Goal: Task Accomplishment & Management: Manage account settings

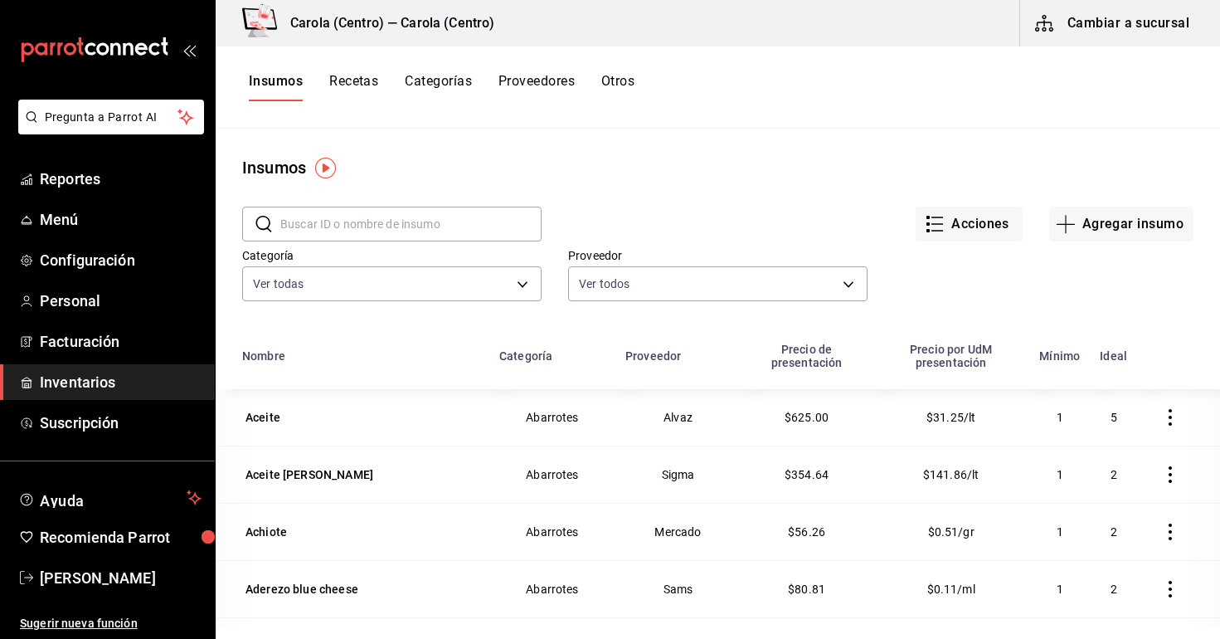
click at [375, 87] on button "Recetas" at bounding box center [353, 87] width 49 height 28
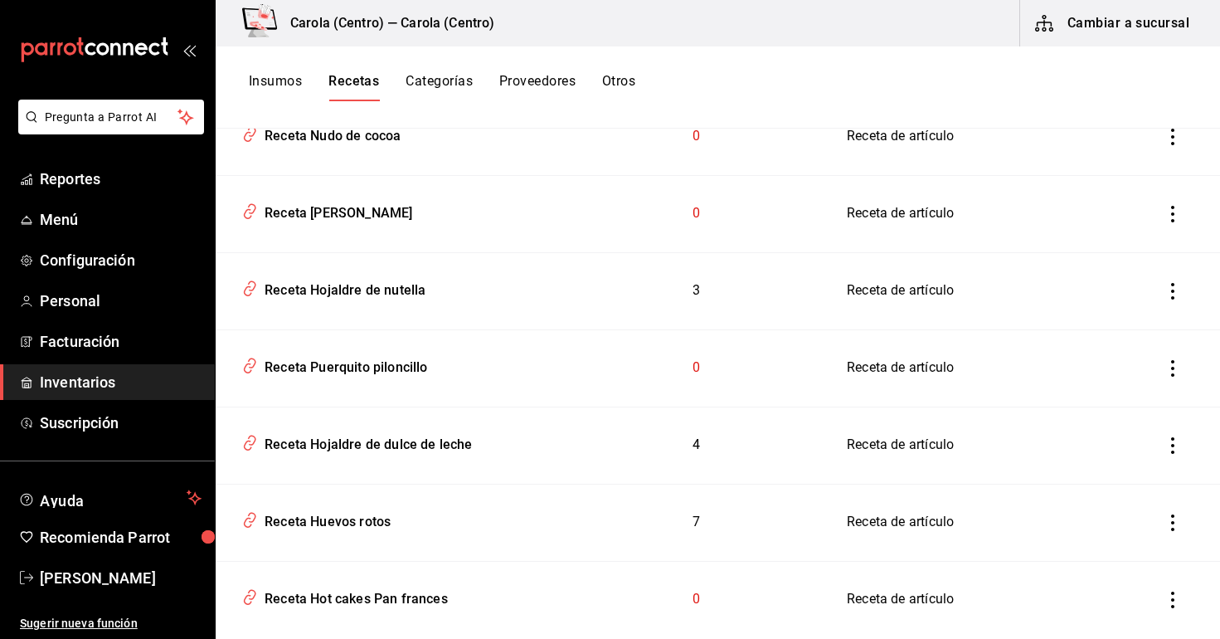
scroll to position [5152, 0]
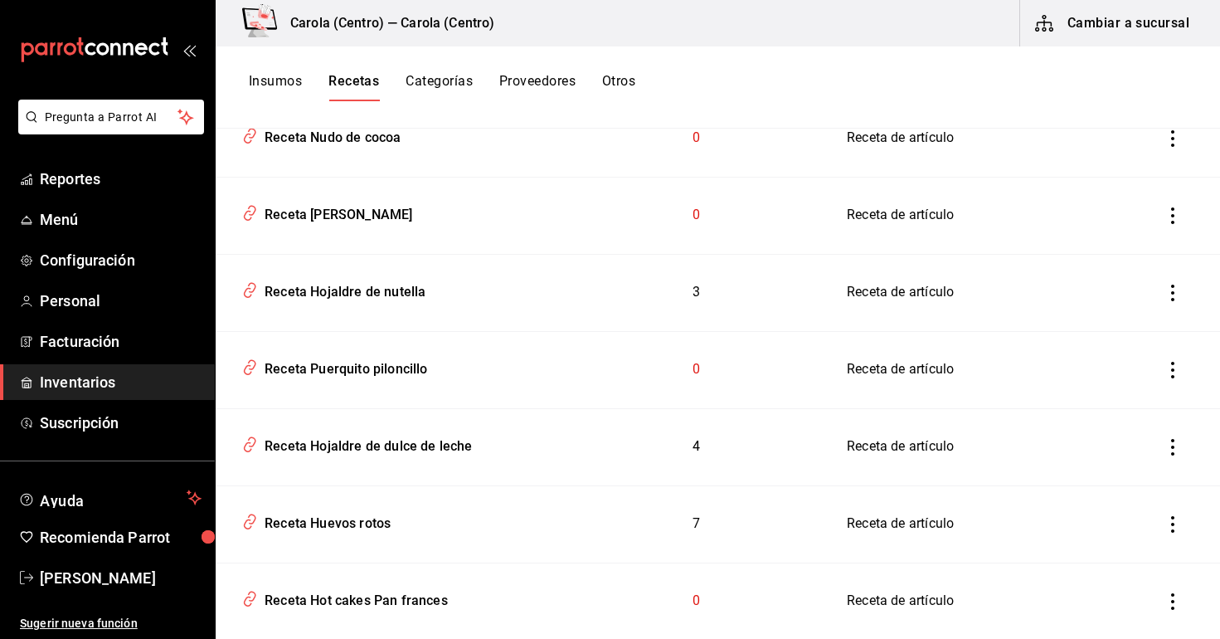
click at [1173, 363] on icon "inventoriesTable" at bounding box center [1173, 370] width 17 height 17
click at [887, 87] on div at bounding box center [610, 319] width 1220 height 639
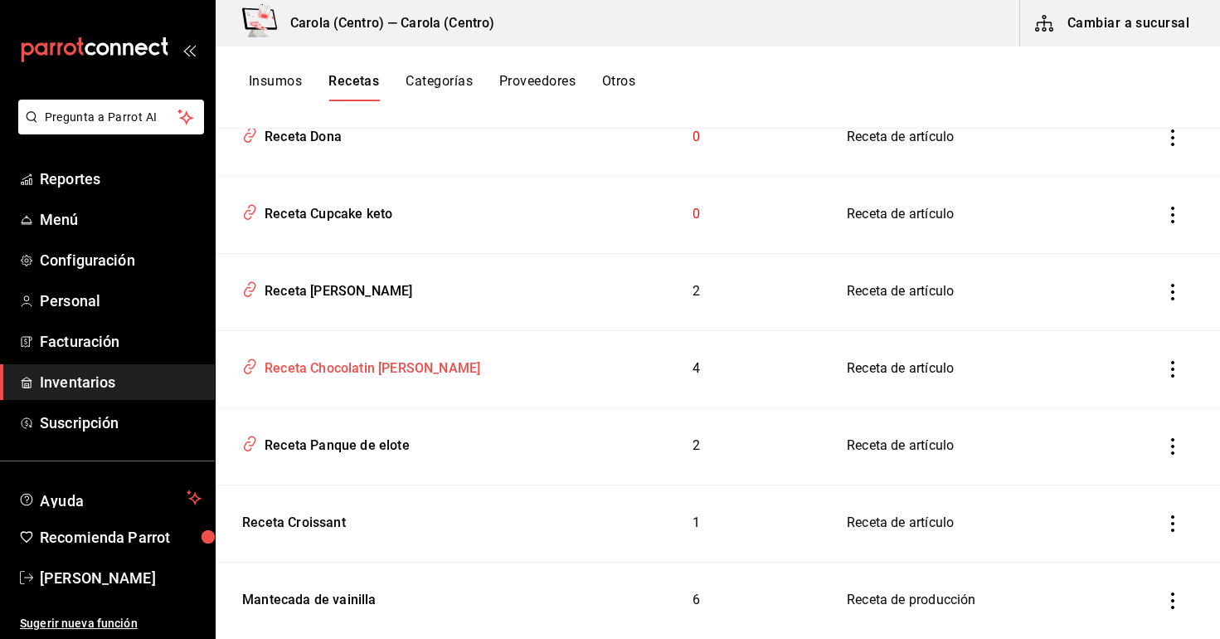
scroll to position [5845, 0]
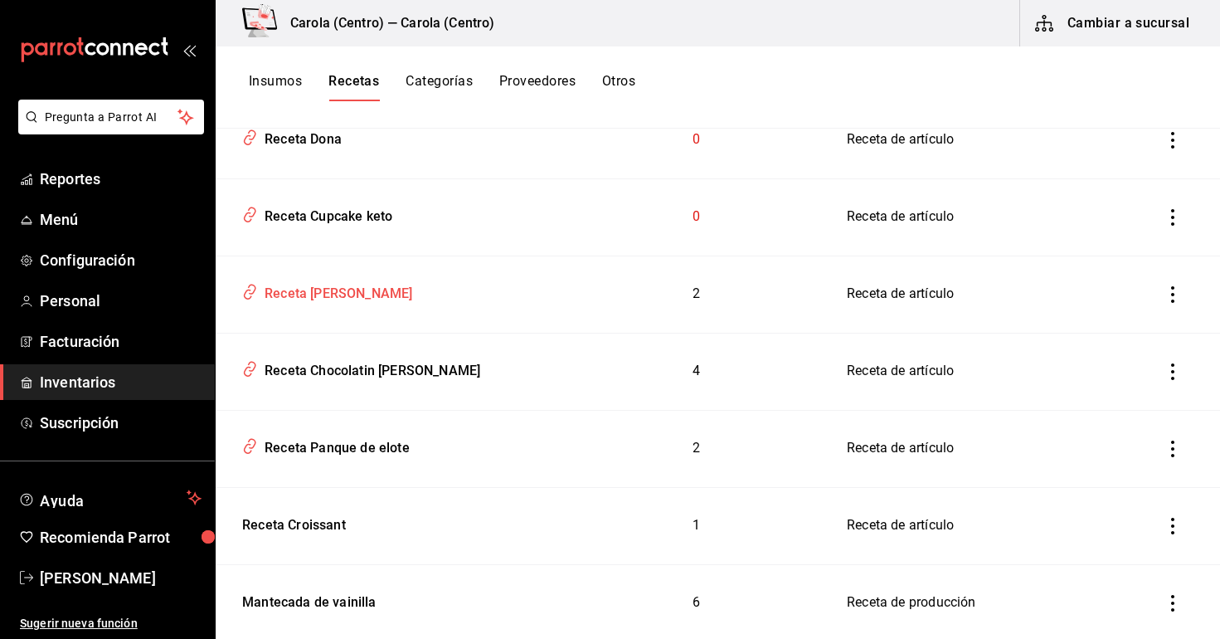
click at [294, 295] on div "Receta [PERSON_NAME]" at bounding box center [335, 291] width 154 height 26
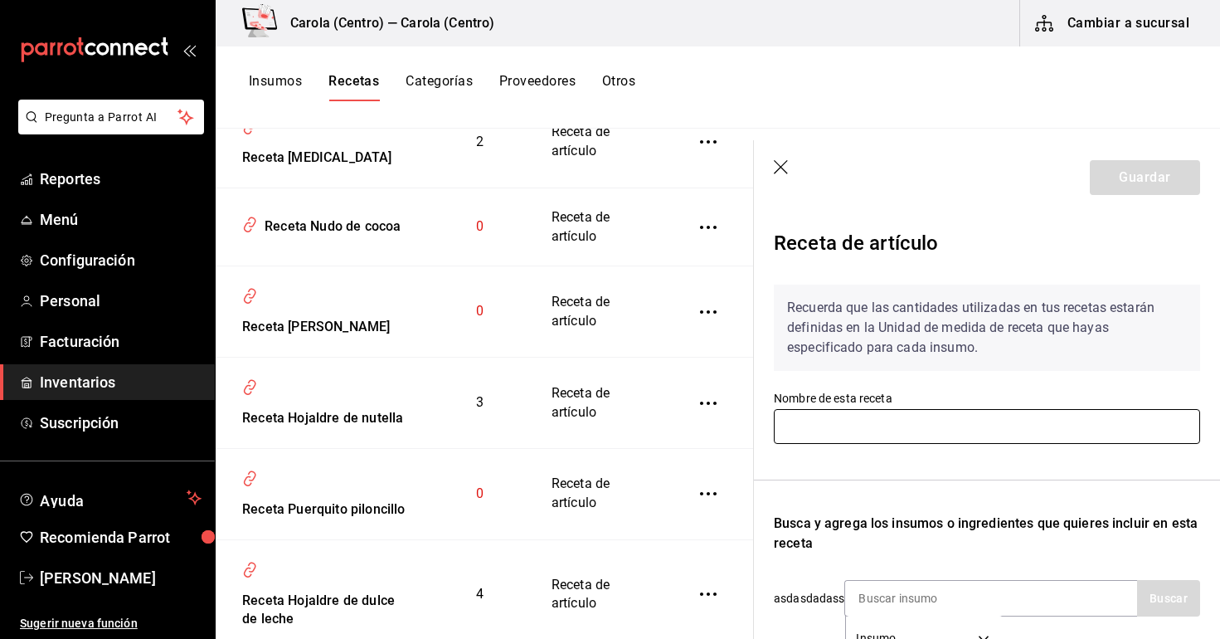
type input "Receta [PERSON_NAME]"
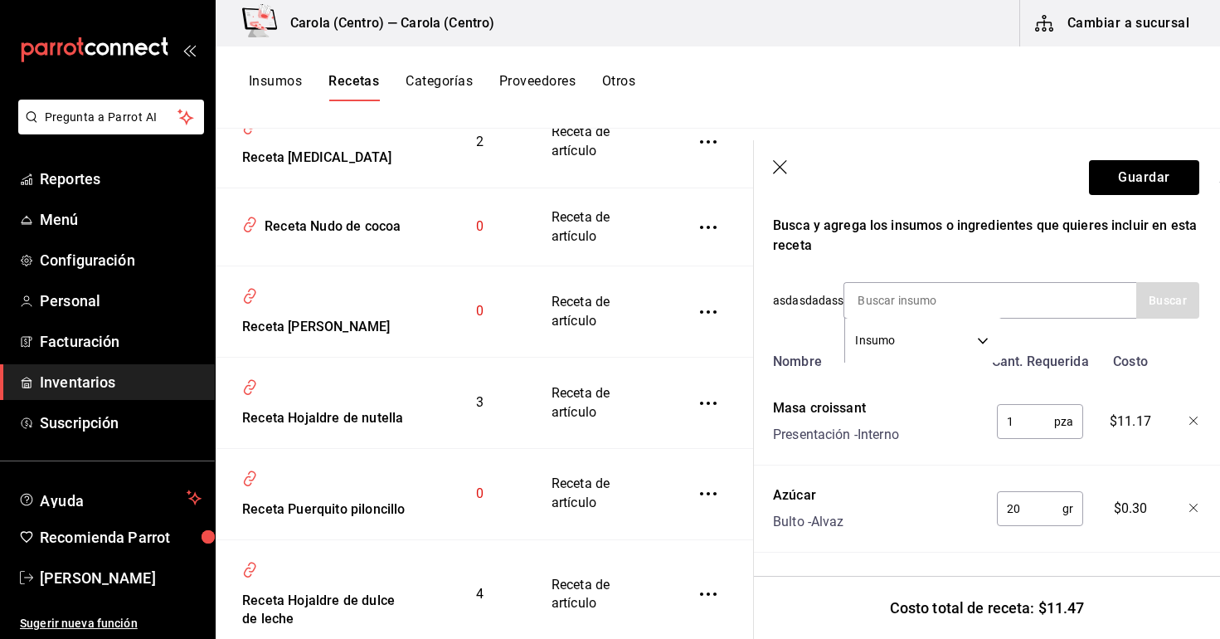
scroll to position [298, 1]
click at [777, 169] on icon "button" at bounding box center [780, 167] width 14 height 14
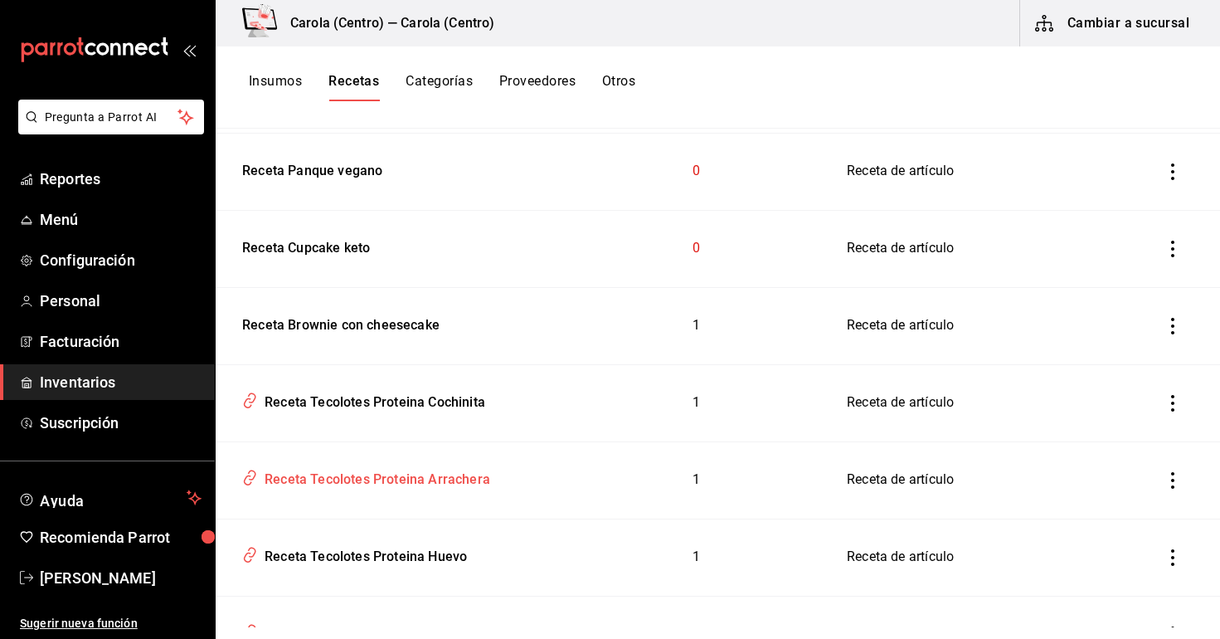
scroll to position [8438, 0]
click at [440, 395] on div "Receta Tecolotes Proteina Cochinita" at bounding box center [371, 398] width 227 height 26
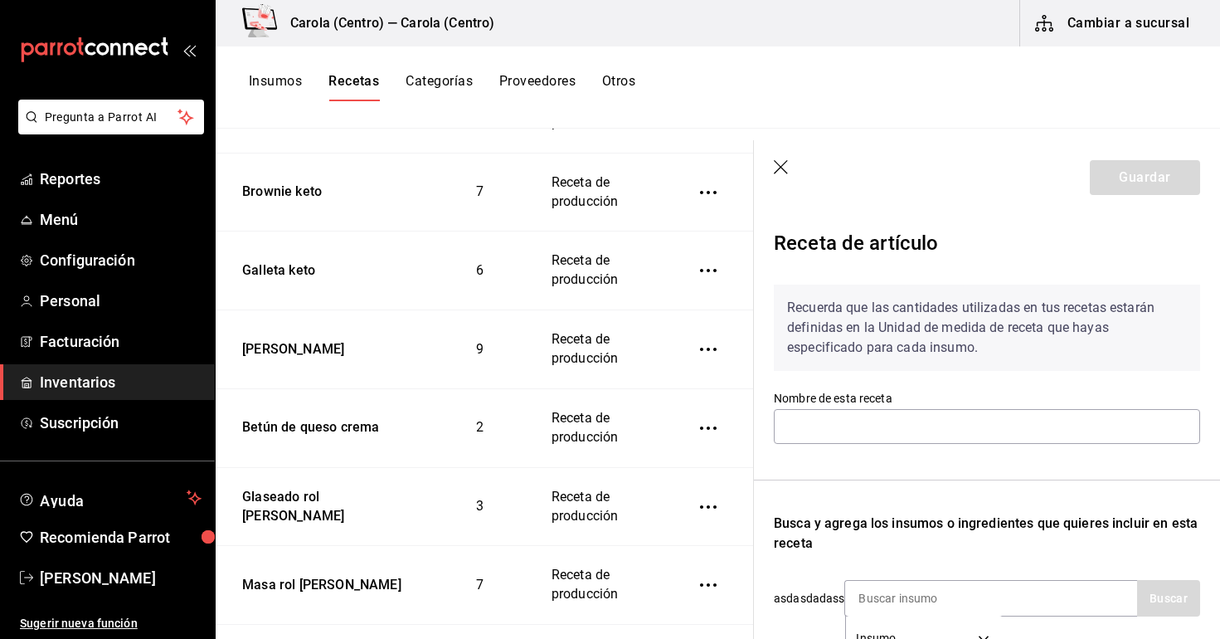
type input "Receta Tecolotes Proteina Cochinita"
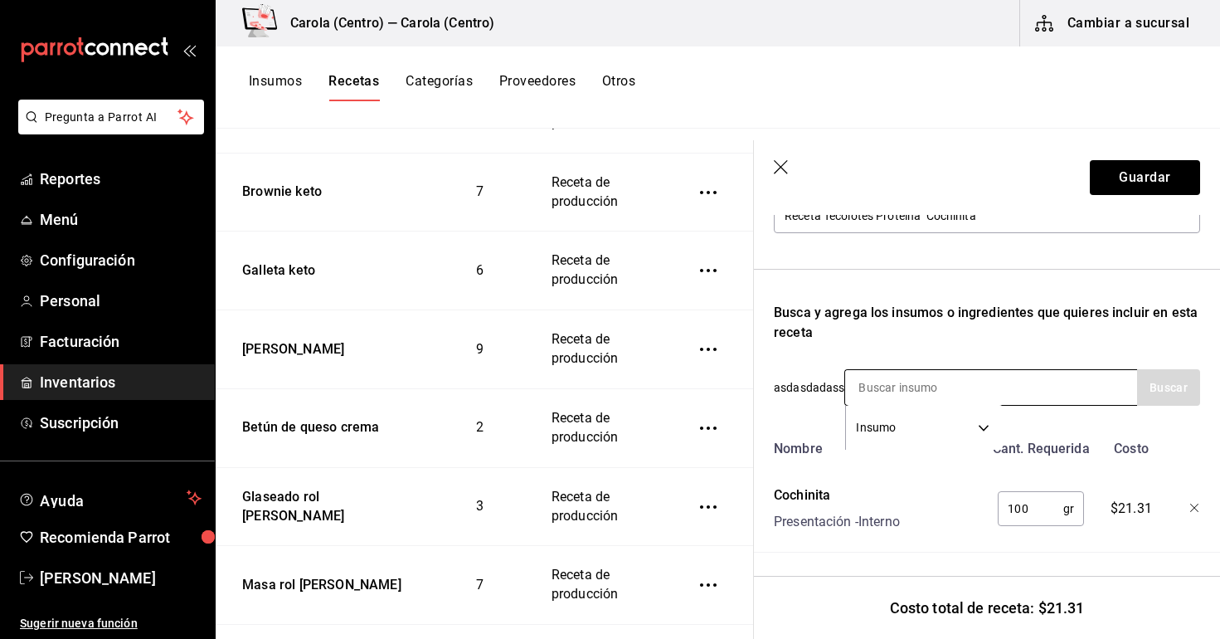
scroll to position [211, 0]
click at [769, 174] on header "Guardar" at bounding box center [987, 177] width 466 height 75
click at [777, 166] on icon "button" at bounding box center [782, 168] width 17 height 17
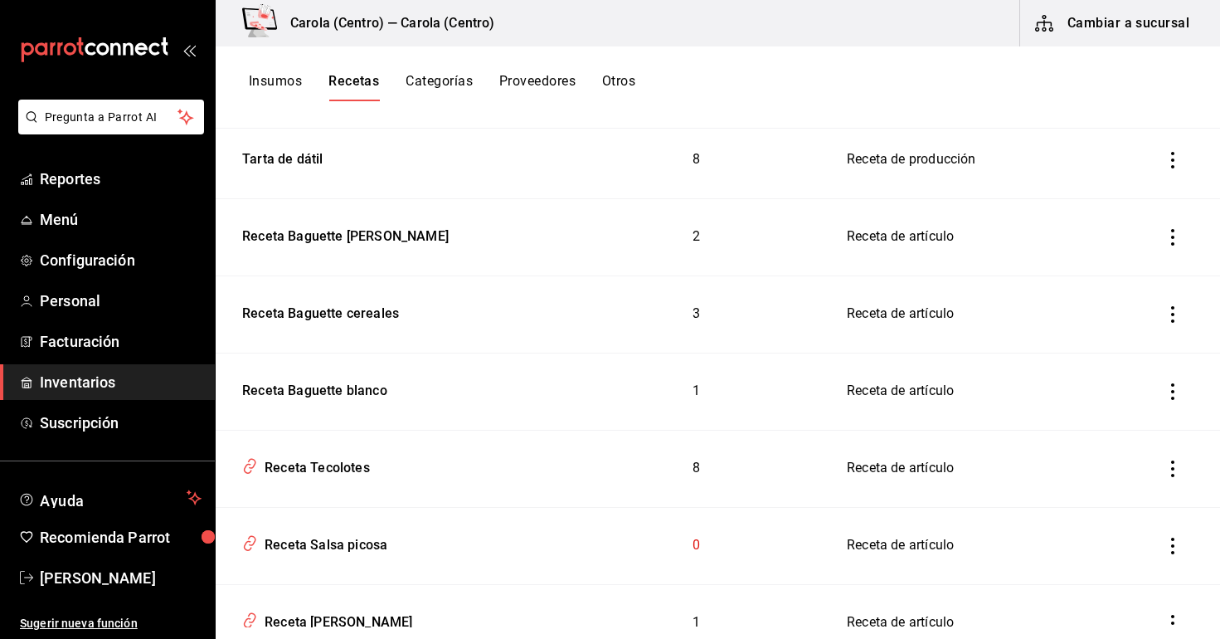
scroll to position [9178, 0]
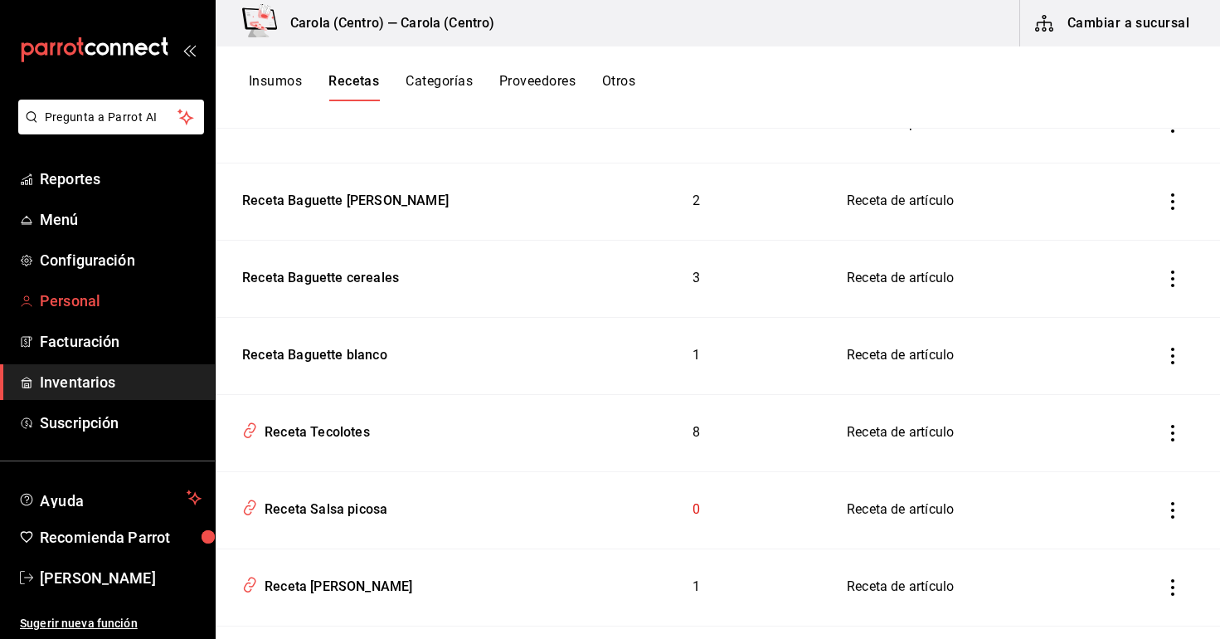
click at [128, 299] on span "Personal" at bounding box center [121, 301] width 162 height 22
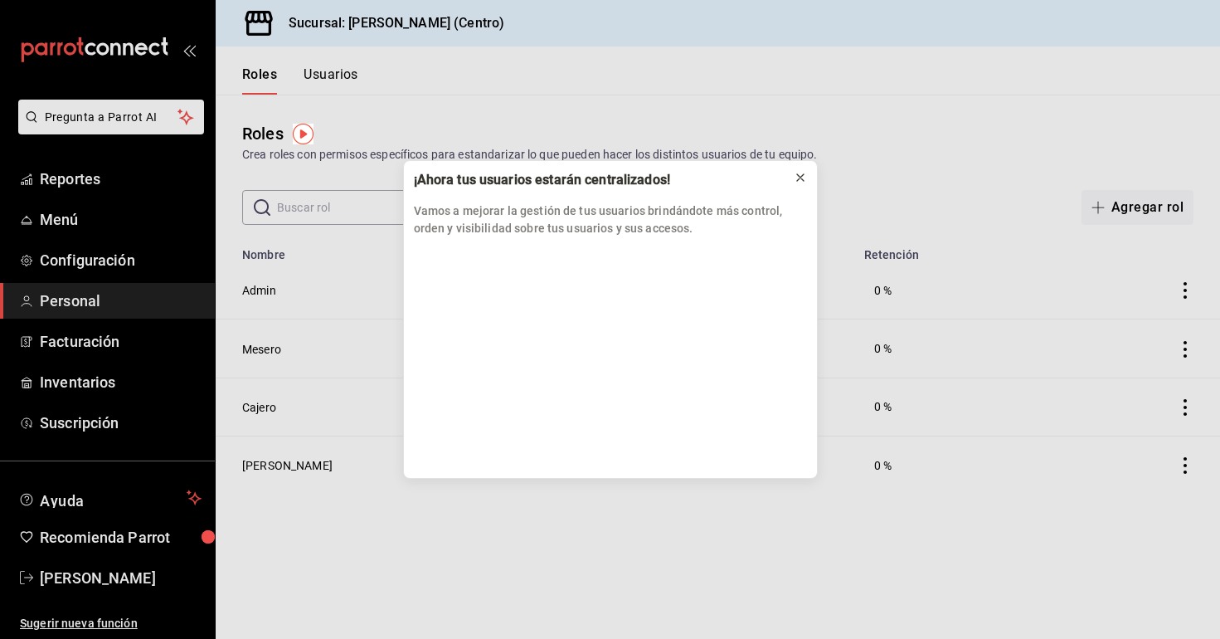
click at [809, 180] on button at bounding box center [800, 177] width 27 height 27
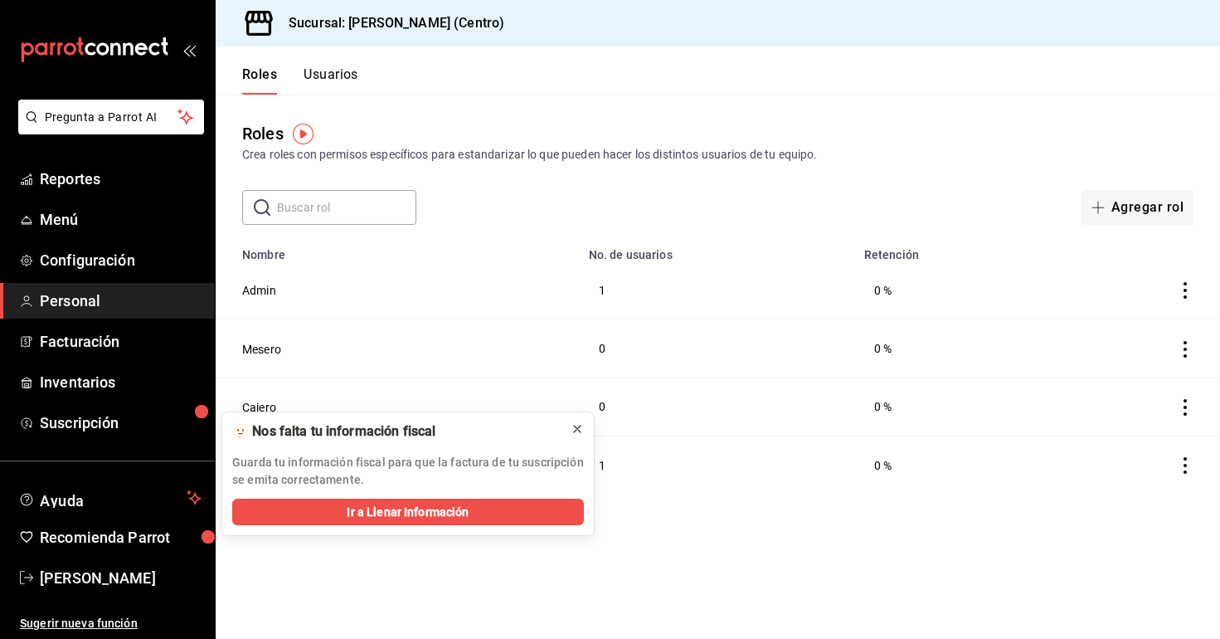
click at [573, 431] on icon at bounding box center [577, 428] width 13 height 13
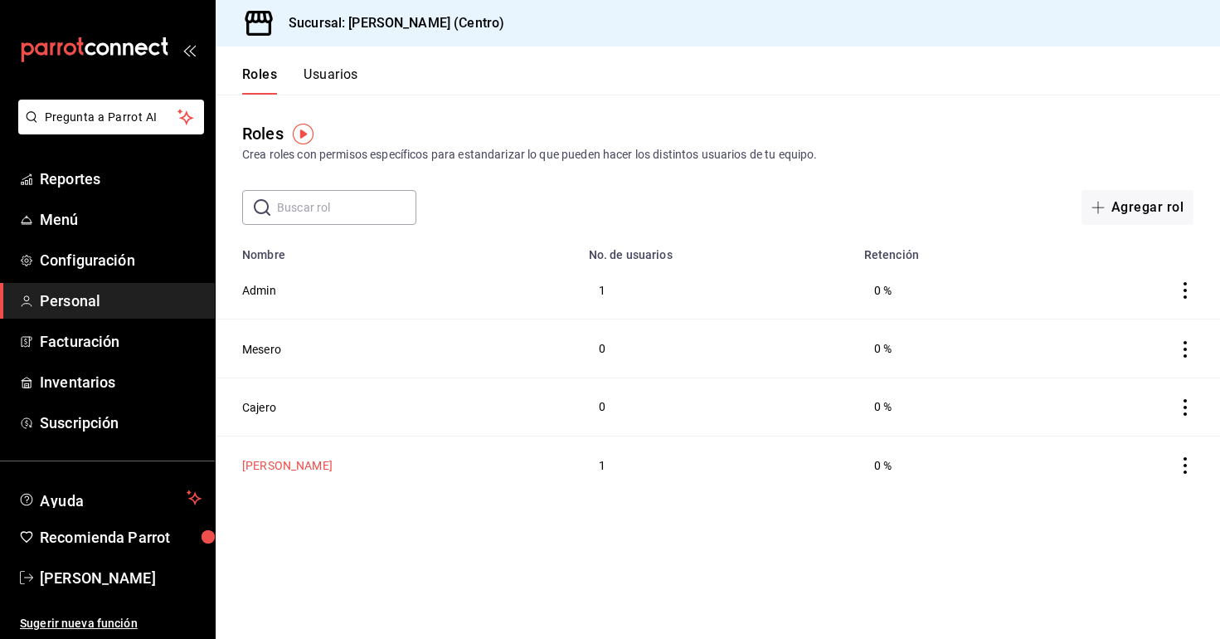
click at [260, 465] on button "[PERSON_NAME]" at bounding box center [287, 465] width 90 height 17
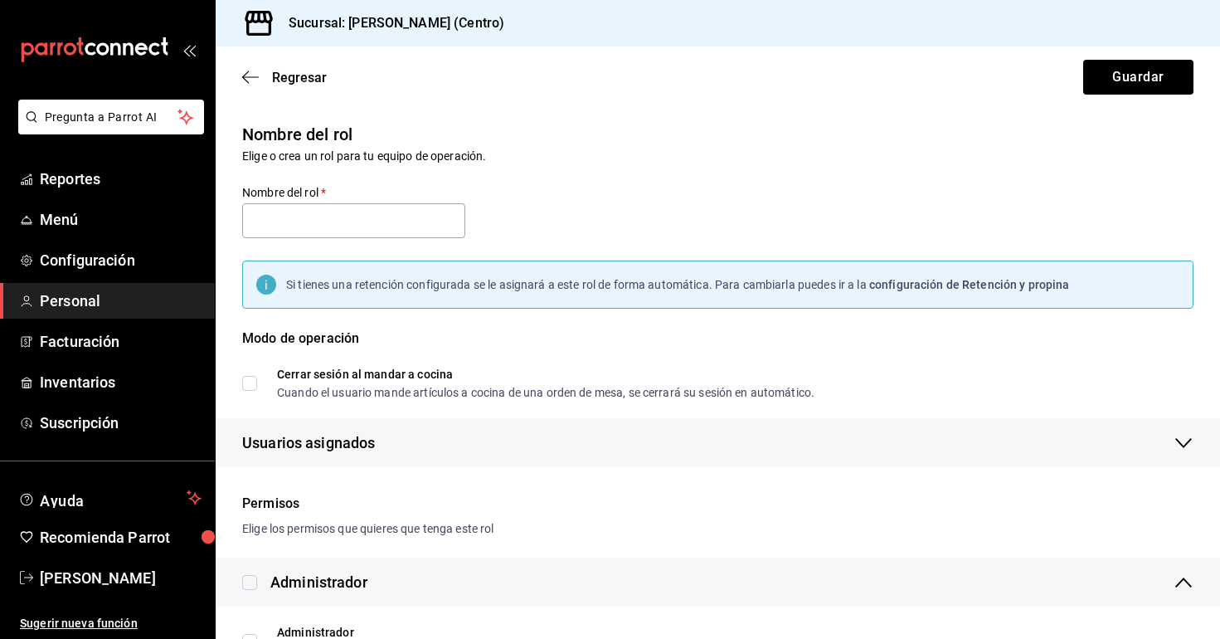
type input "[PERSON_NAME]"
checkbox input "true"
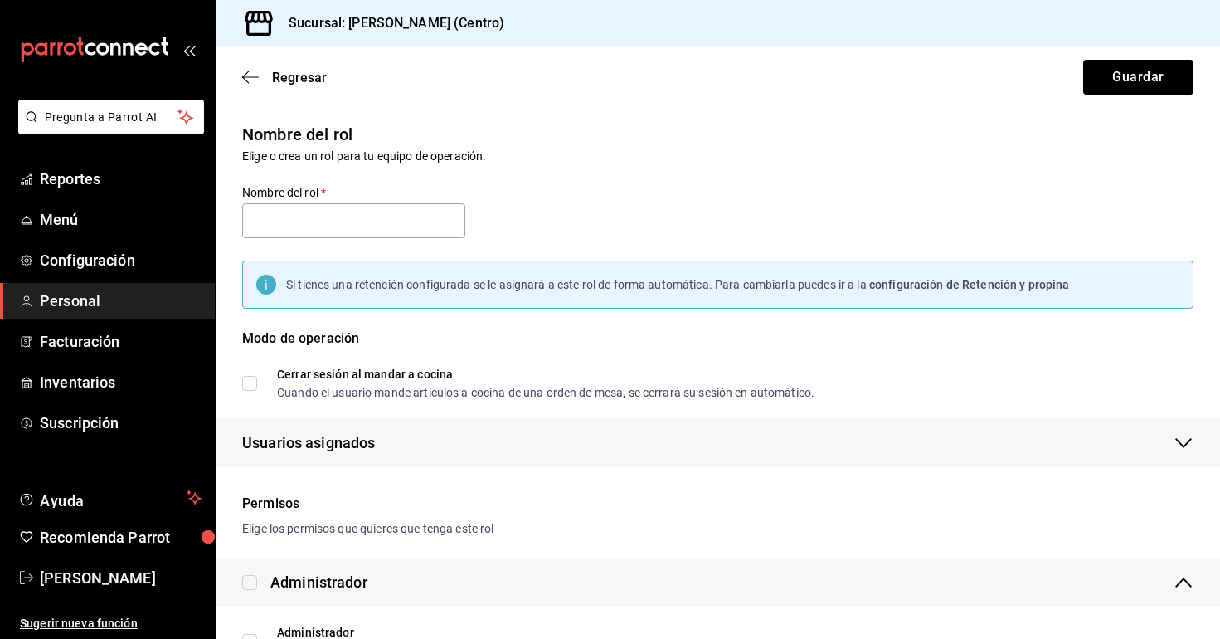
checkbox input "true"
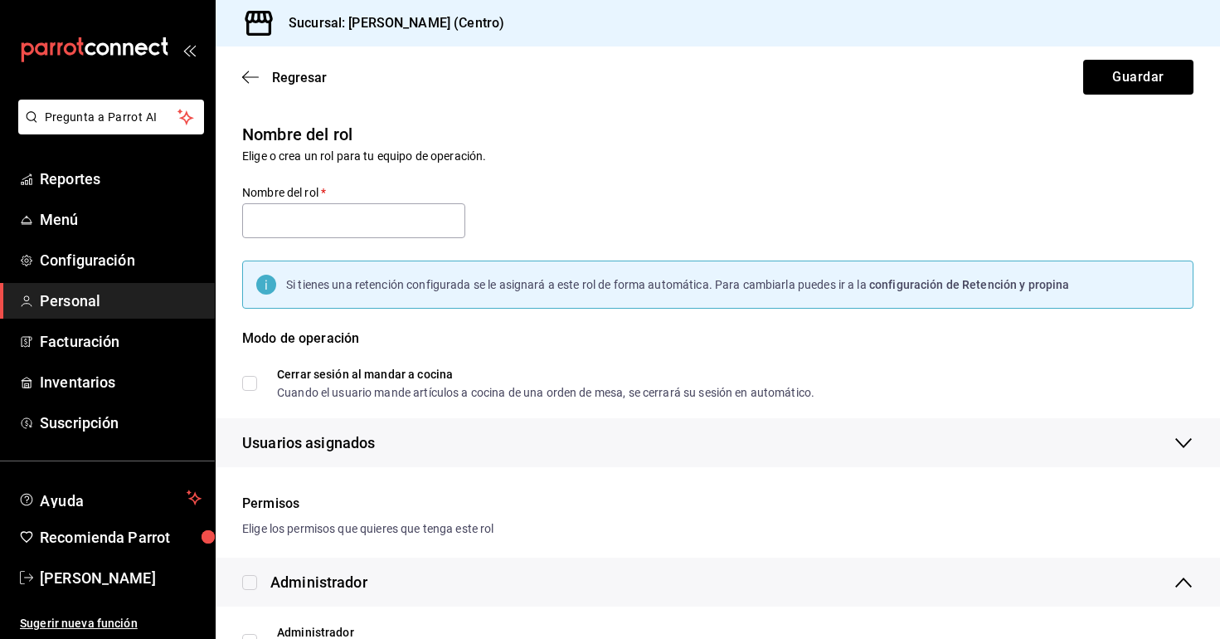
checkbox input "true"
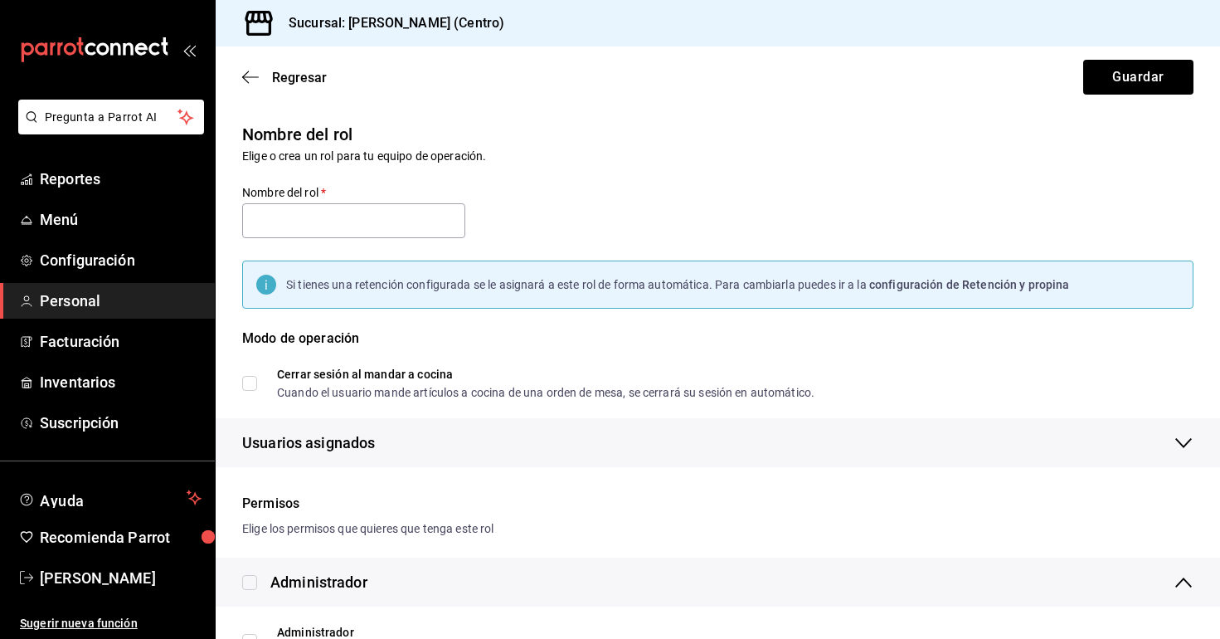
checkbox input "true"
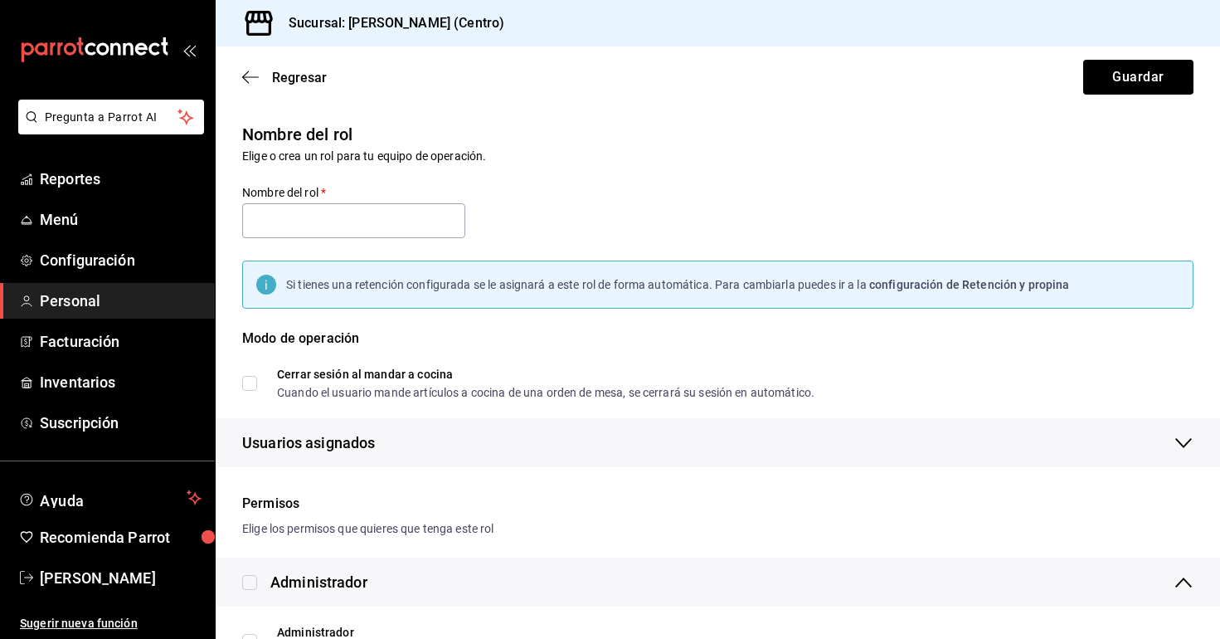
checkbox input "true"
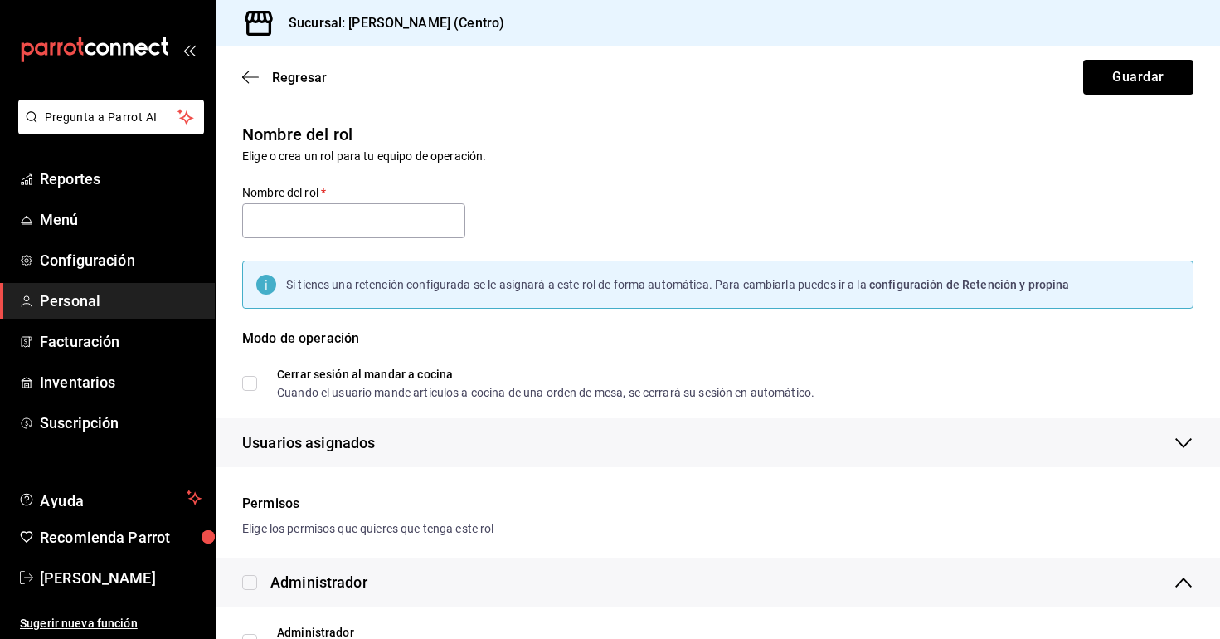
checkbox input "true"
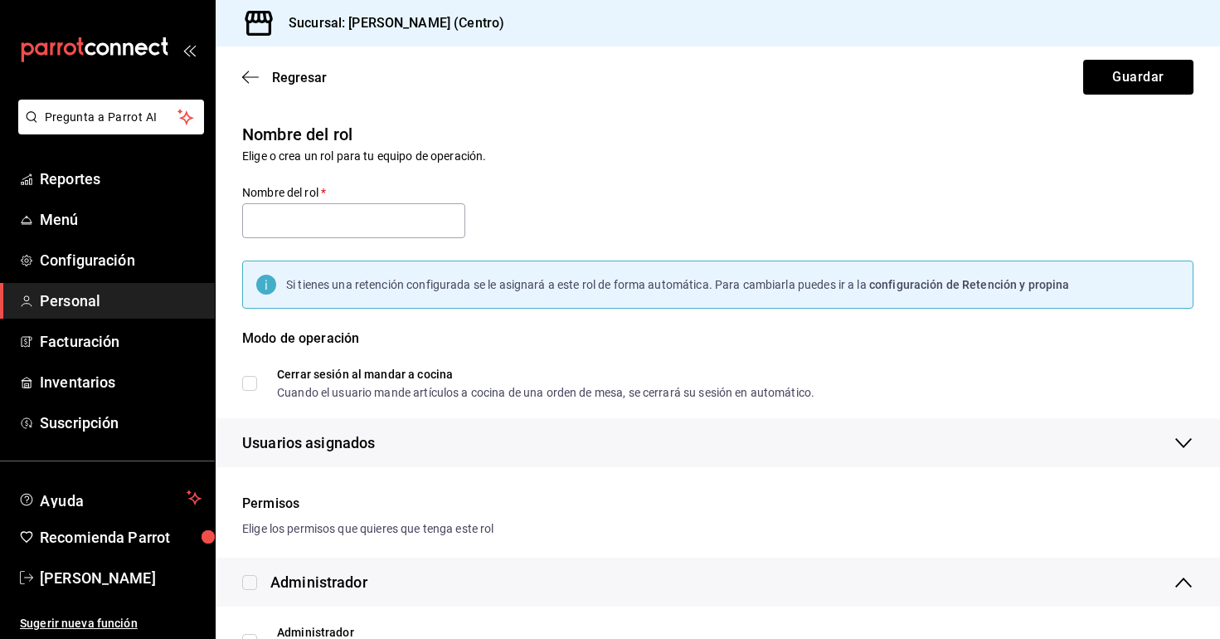
checkbox input "true"
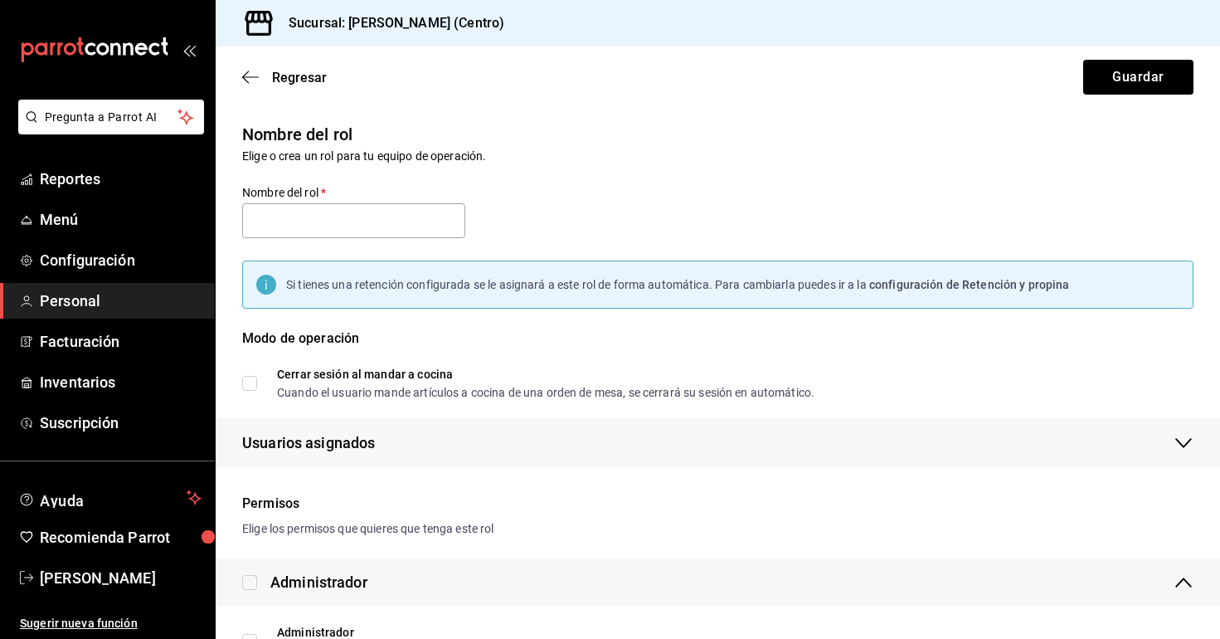
checkbox input "true"
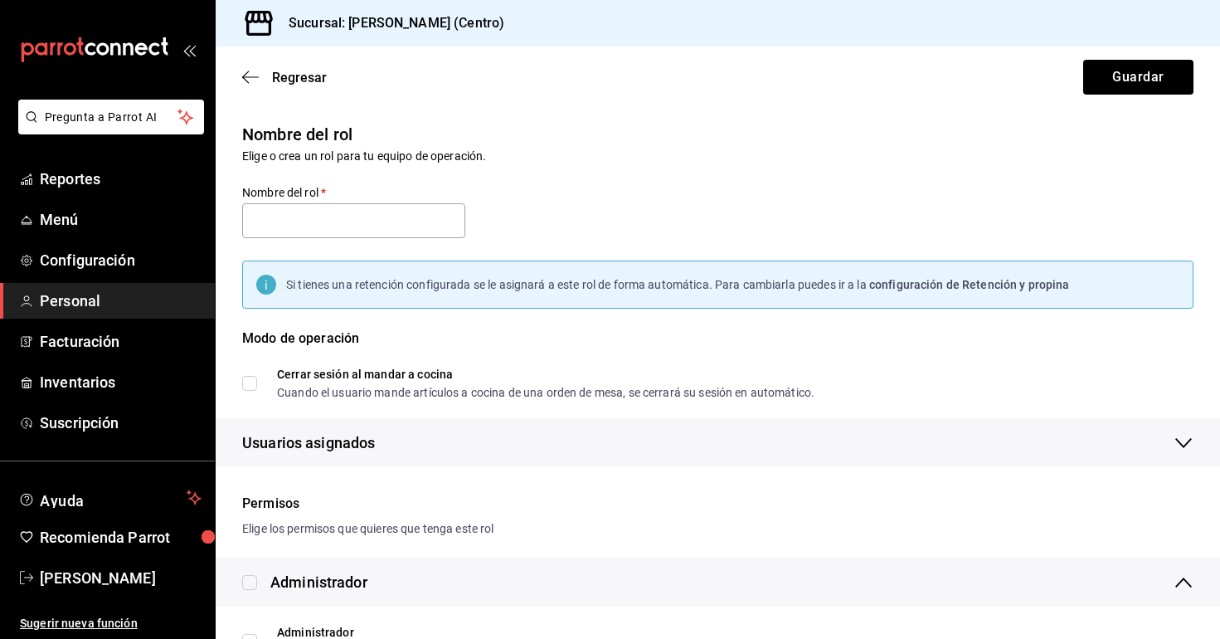
checkbox input "true"
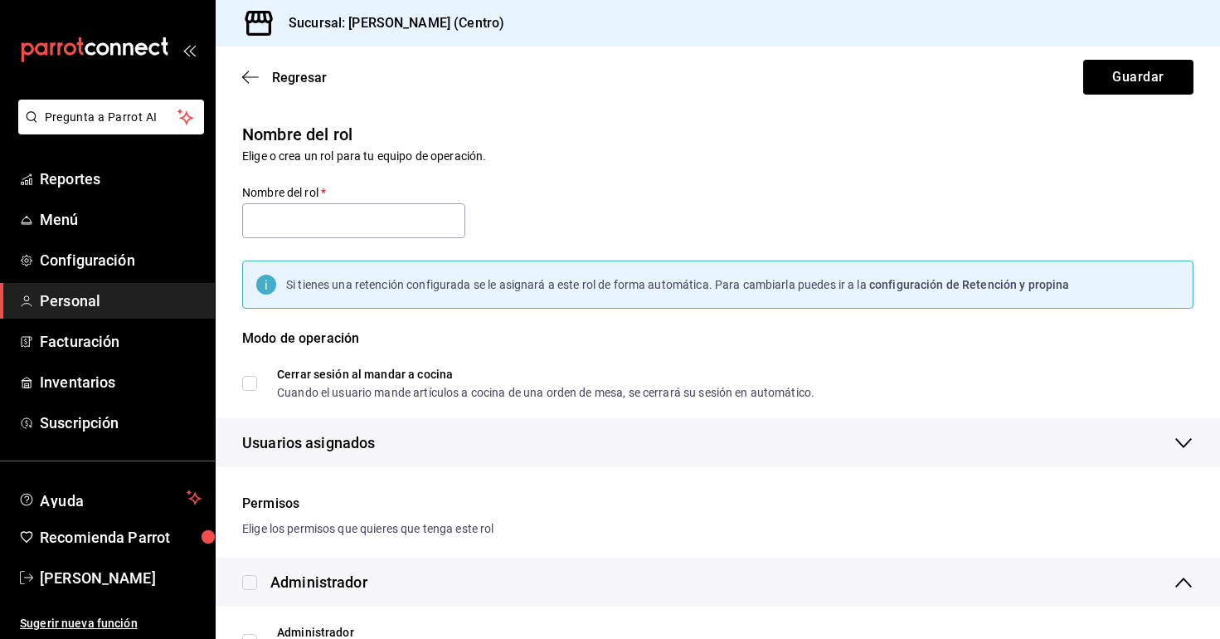
checkbox input "true"
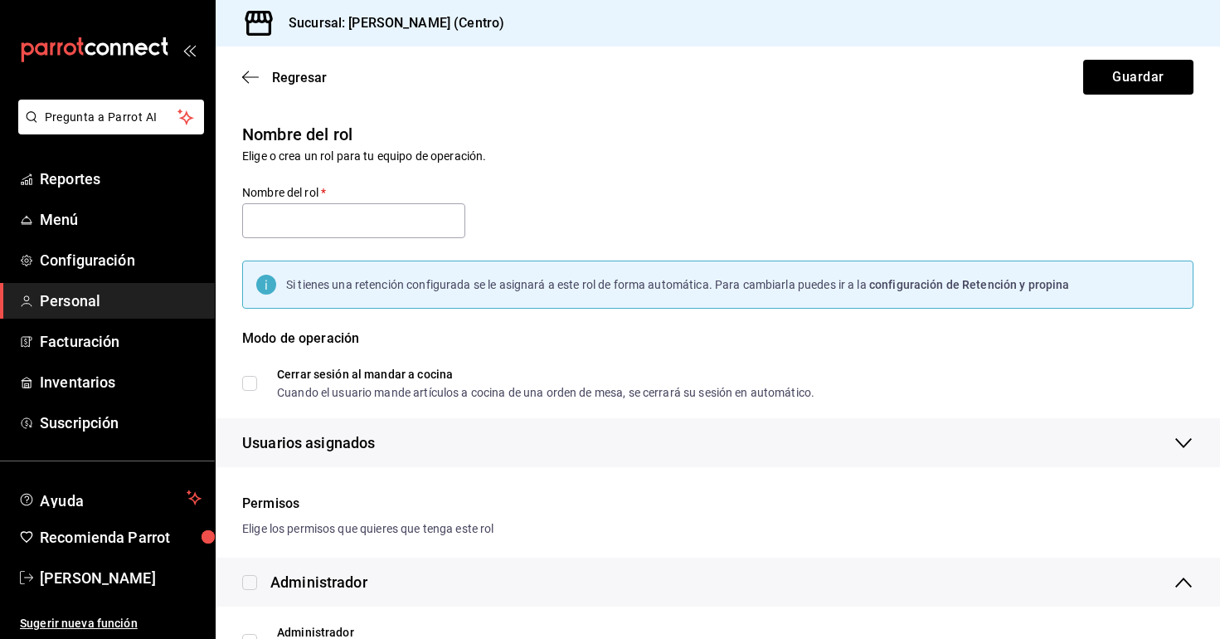
checkbox input "true"
click at [265, 71] on span "Regresar" at bounding box center [284, 78] width 85 height 16
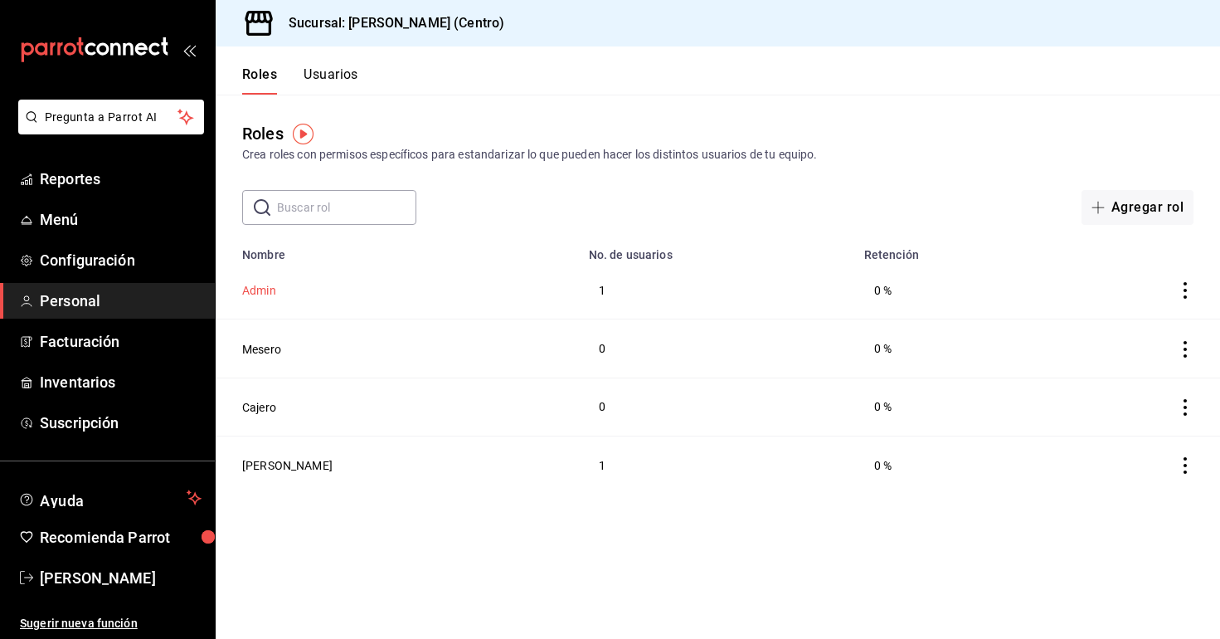
click at [262, 285] on button "Admin" at bounding box center [259, 290] width 34 height 17
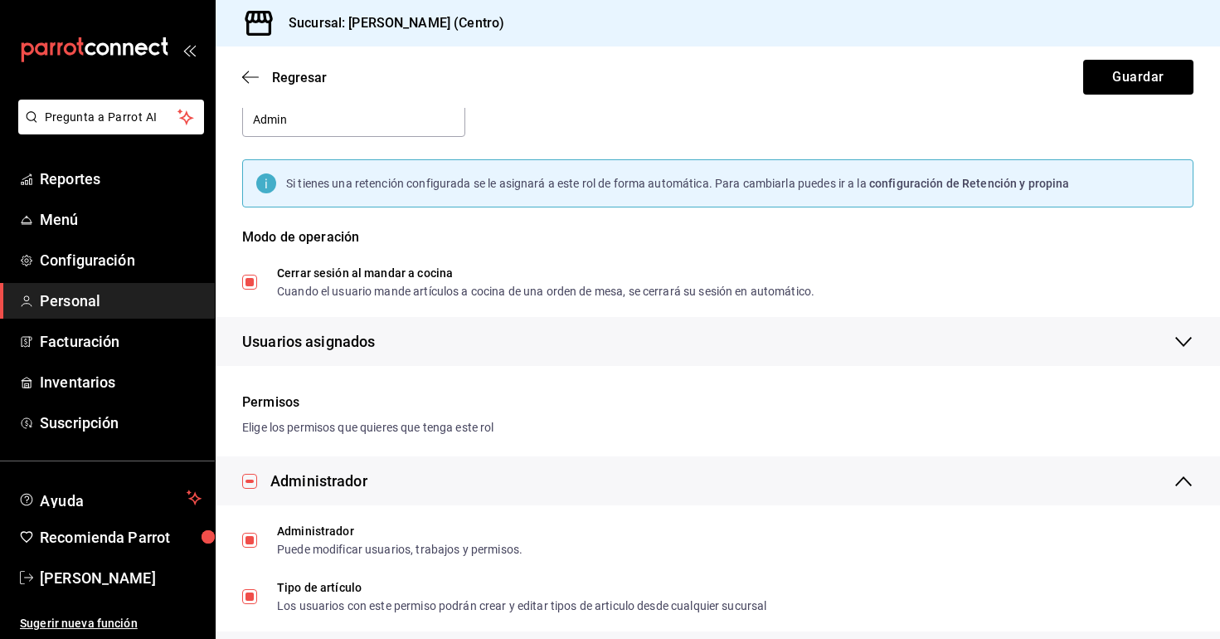
scroll to position [103, 0]
click at [297, 338] on span "Usuarios asignados" at bounding box center [308, 340] width 133 height 22
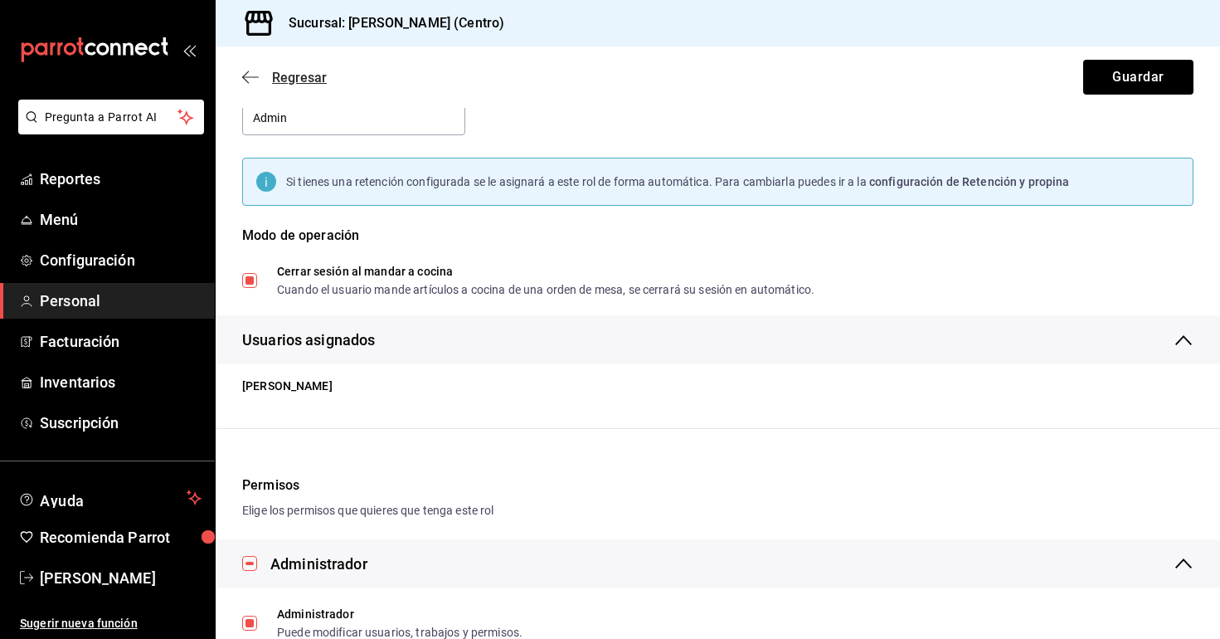
click at [250, 81] on icon "button" at bounding box center [250, 77] width 17 height 15
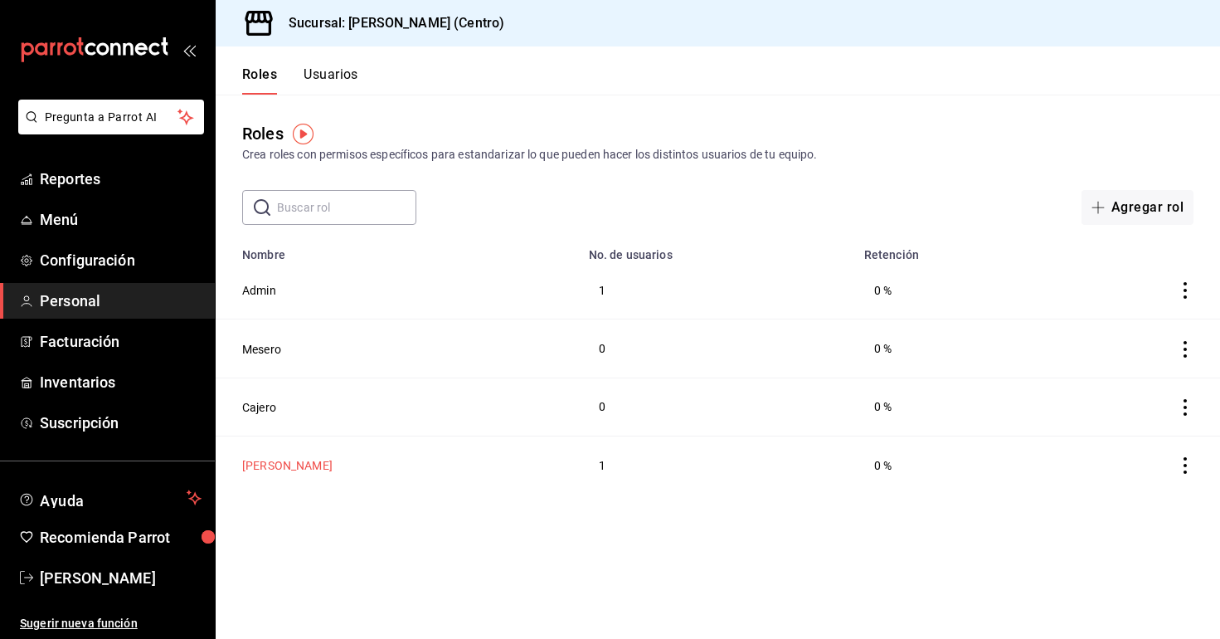
click at [256, 469] on button "Carola" at bounding box center [287, 465] width 90 height 17
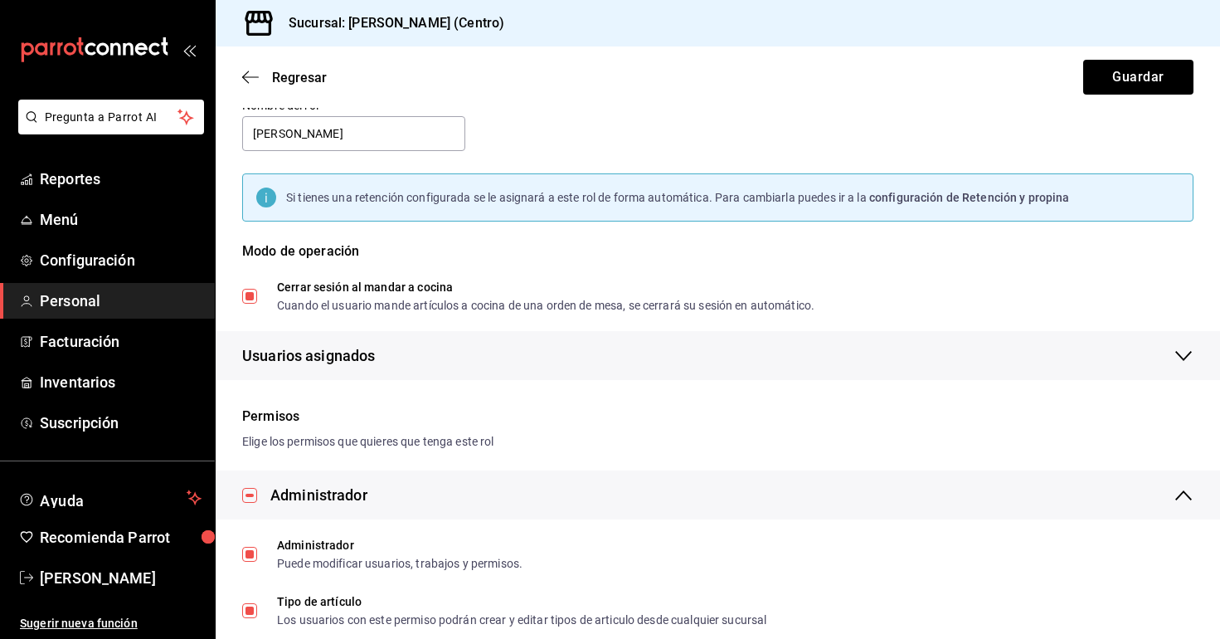
scroll to position [95, 0]
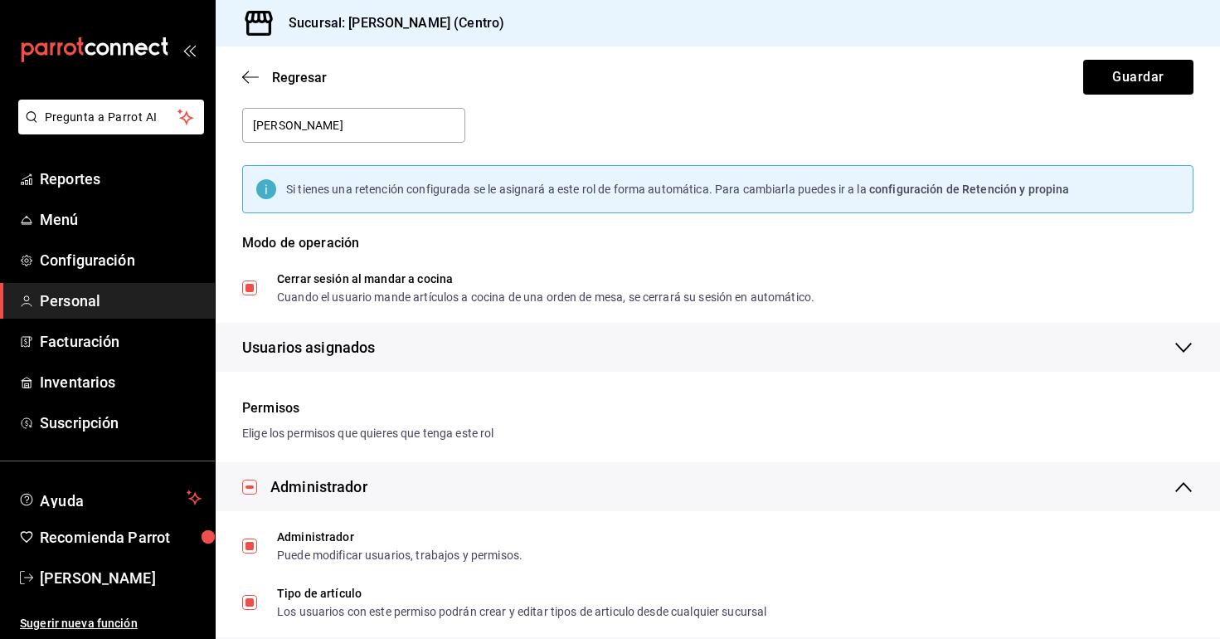
click at [317, 344] on span "Usuarios asignados" at bounding box center [308, 347] width 133 height 22
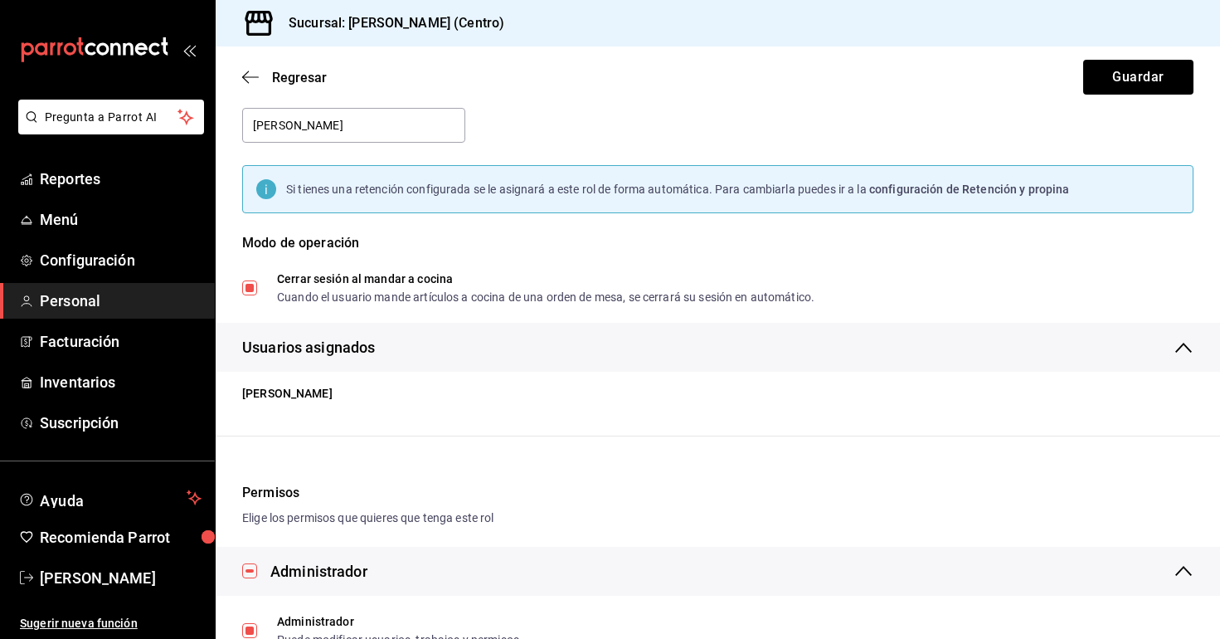
click at [281, 397] on li "Andrea Diaz" at bounding box center [724, 393] width 991 height 31
click at [288, 84] on span "Regresar" at bounding box center [299, 78] width 55 height 16
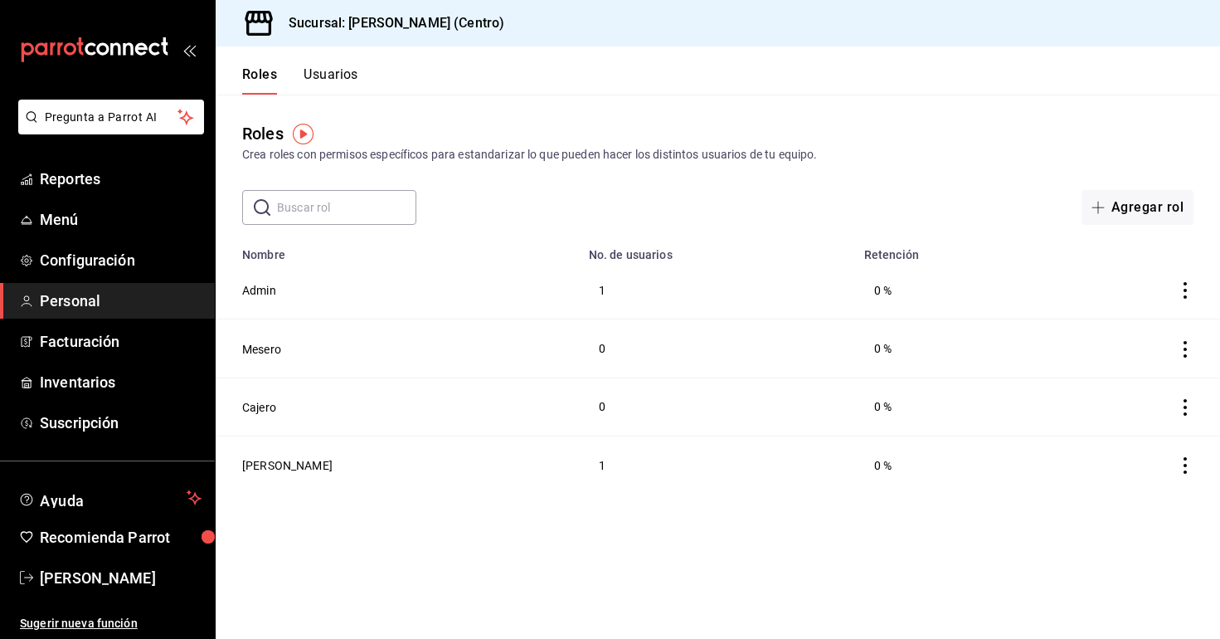
click at [341, 66] on button "Usuarios" at bounding box center [331, 80] width 55 height 28
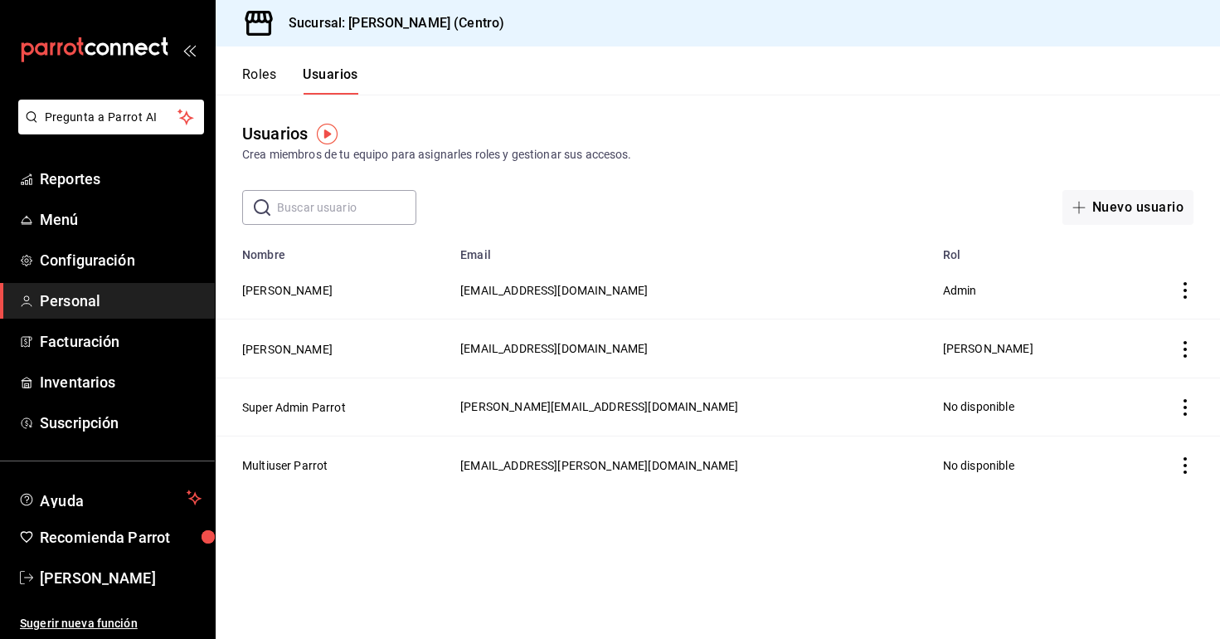
click at [1188, 286] on icon "actions" at bounding box center [1185, 290] width 17 height 17
click at [290, 280] on div at bounding box center [610, 319] width 1220 height 639
click at [290, 293] on button "[PERSON_NAME]" at bounding box center [287, 290] width 90 height 17
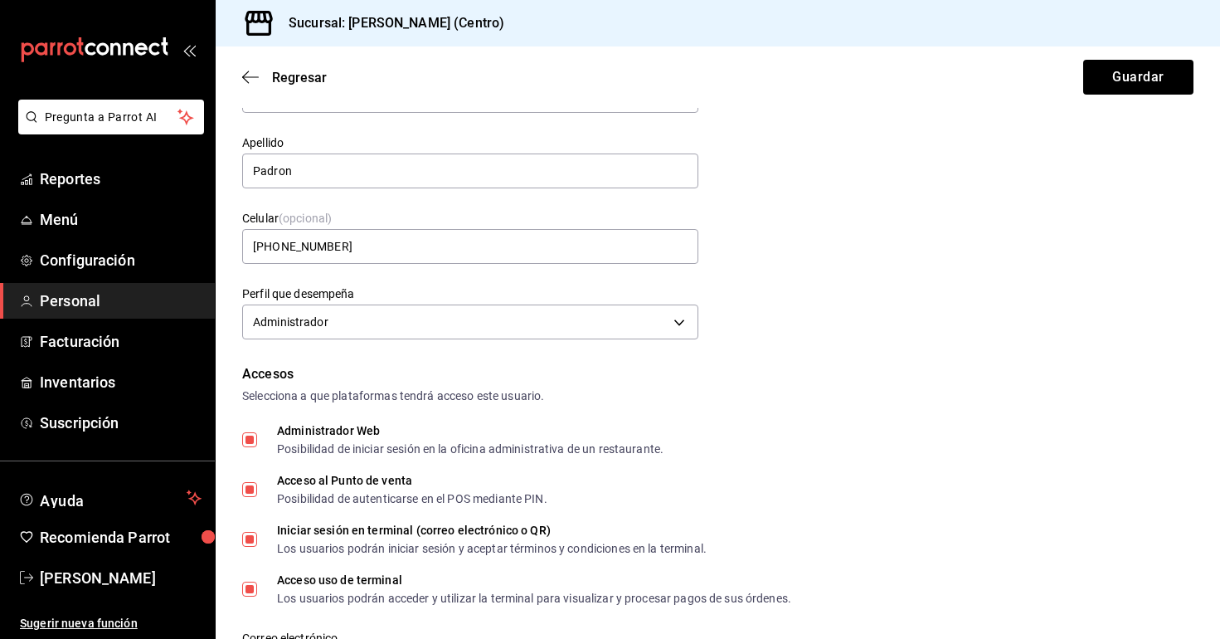
scroll to position [147, 0]
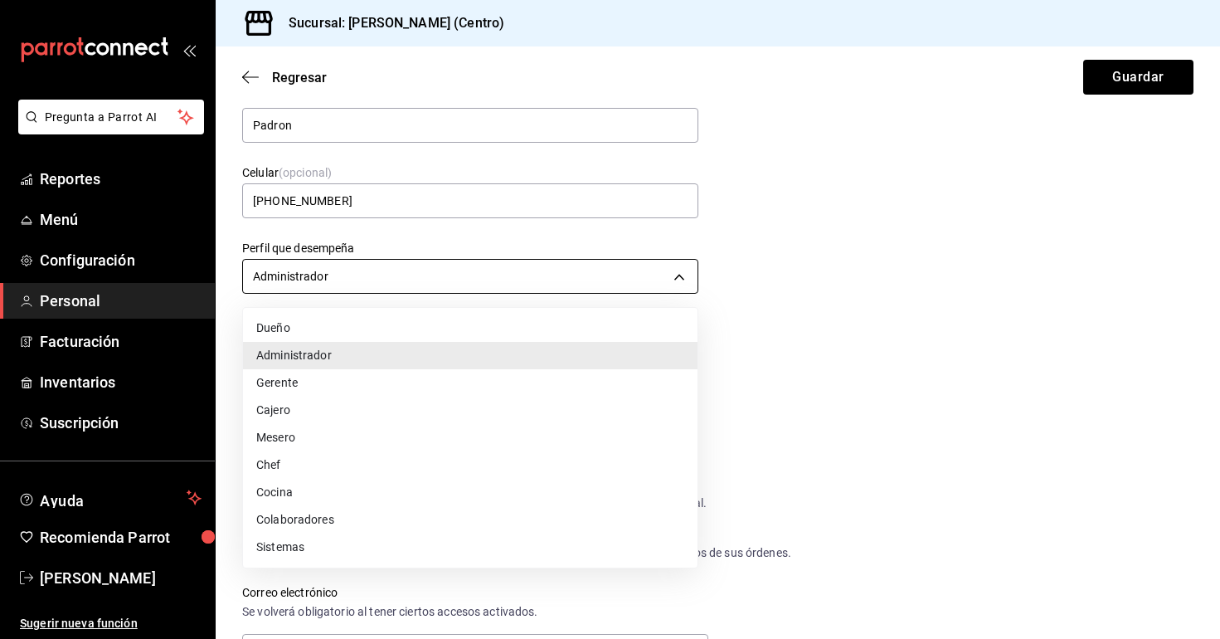
click at [372, 280] on body "Pregunta a Parrot AI Reportes Menú Configuración Personal Facturación Inventari…" at bounding box center [610, 319] width 1220 height 639
click at [294, 329] on li "Dueño" at bounding box center [470, 327] width 455 height 27
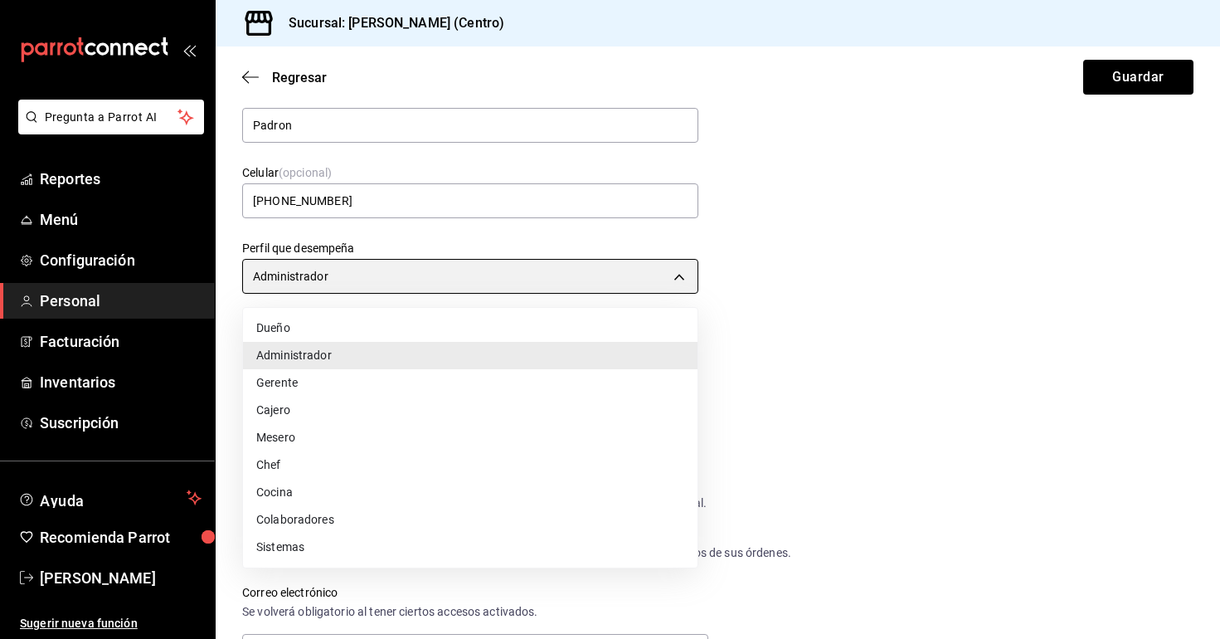
type input "OWNER"
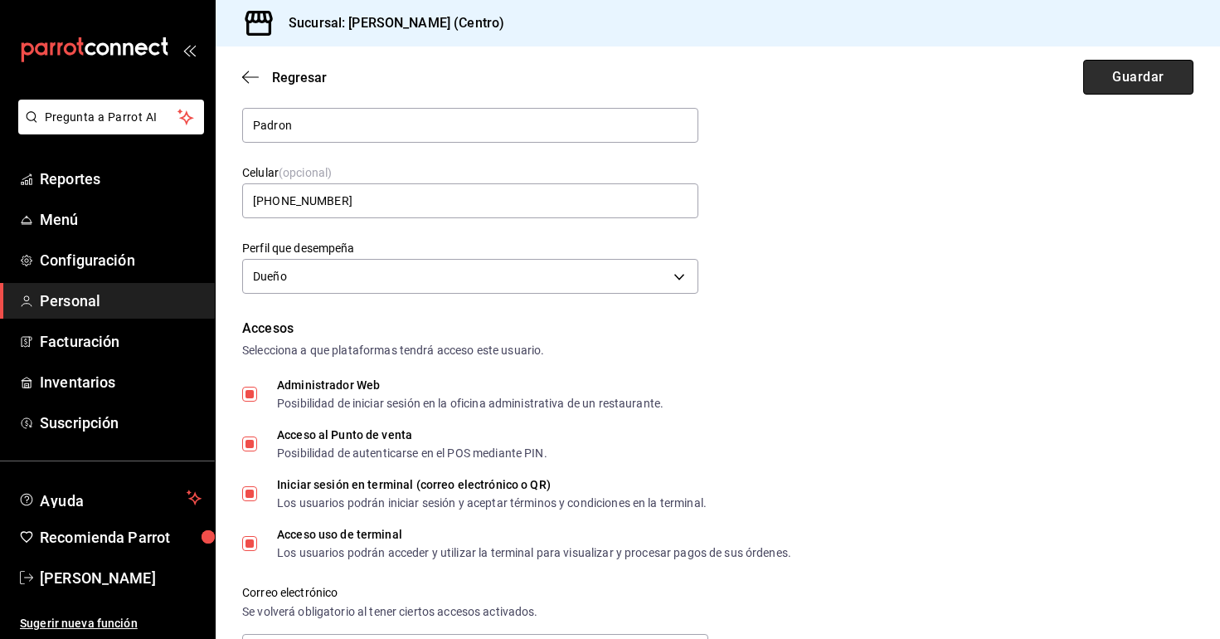
click at [1141, 81] on button "Guardar" at bounding box center [1138, 77] width 110 height 35
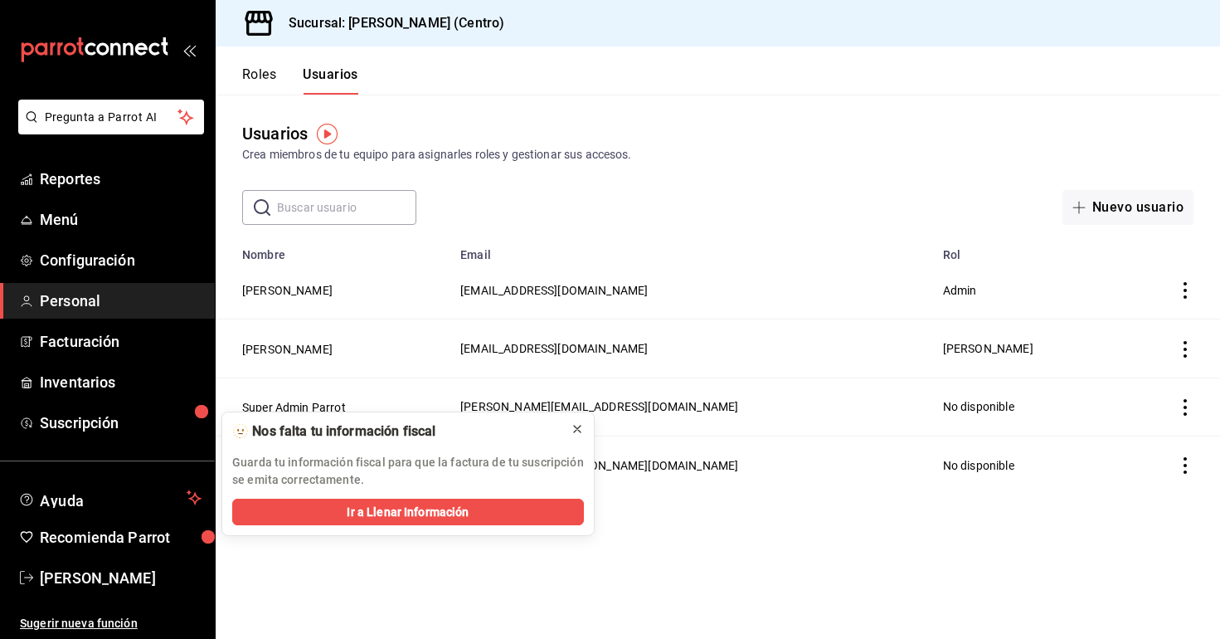
click at [580, 428] on icon at bounding box center [577, 428] width 13 height 13
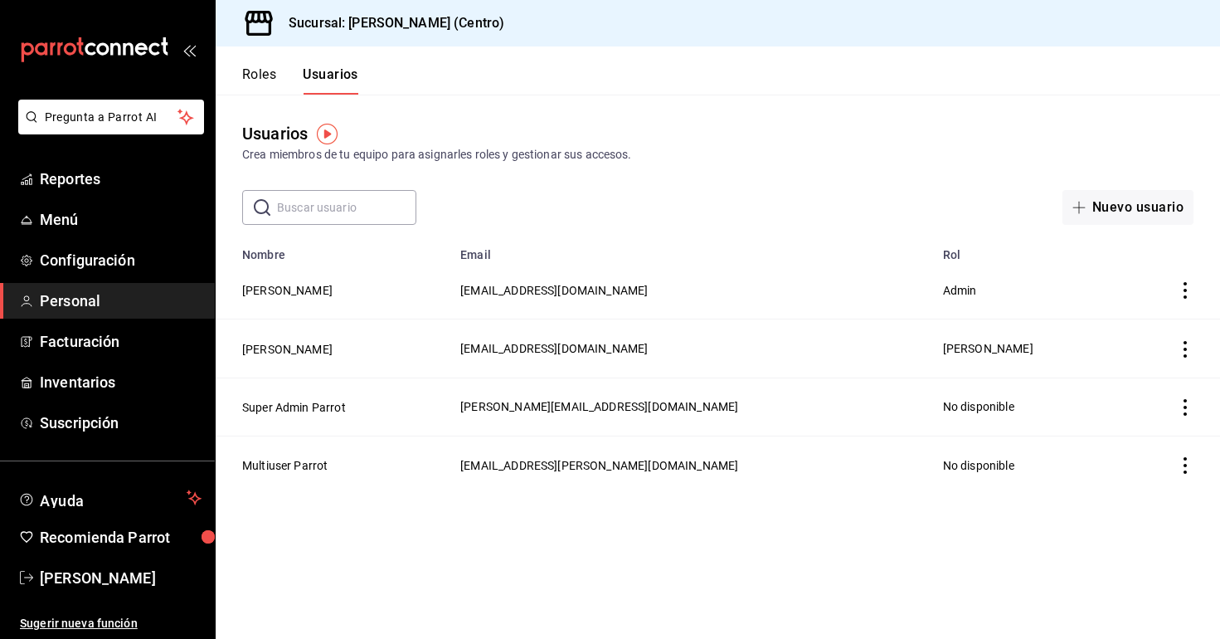
click at [261, 71] on button "Roles" at bounding box center [259, 80] width 34 height 28
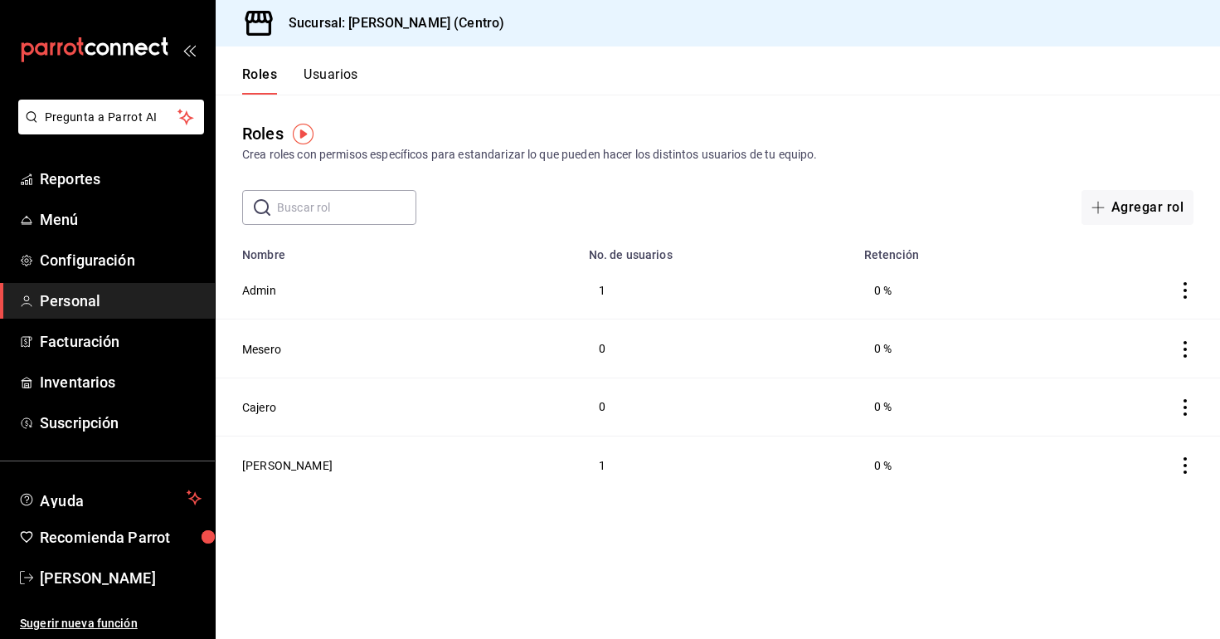
click at [799, 179] on div "Roles Crea roles con permisos específicos para estandarizar lo que pueden hacer…" at bounding box center [718, 160] width 1005 height 130
click at [266, 289] on button "Admin" at bounding box center [259, 290] width 34 height 17
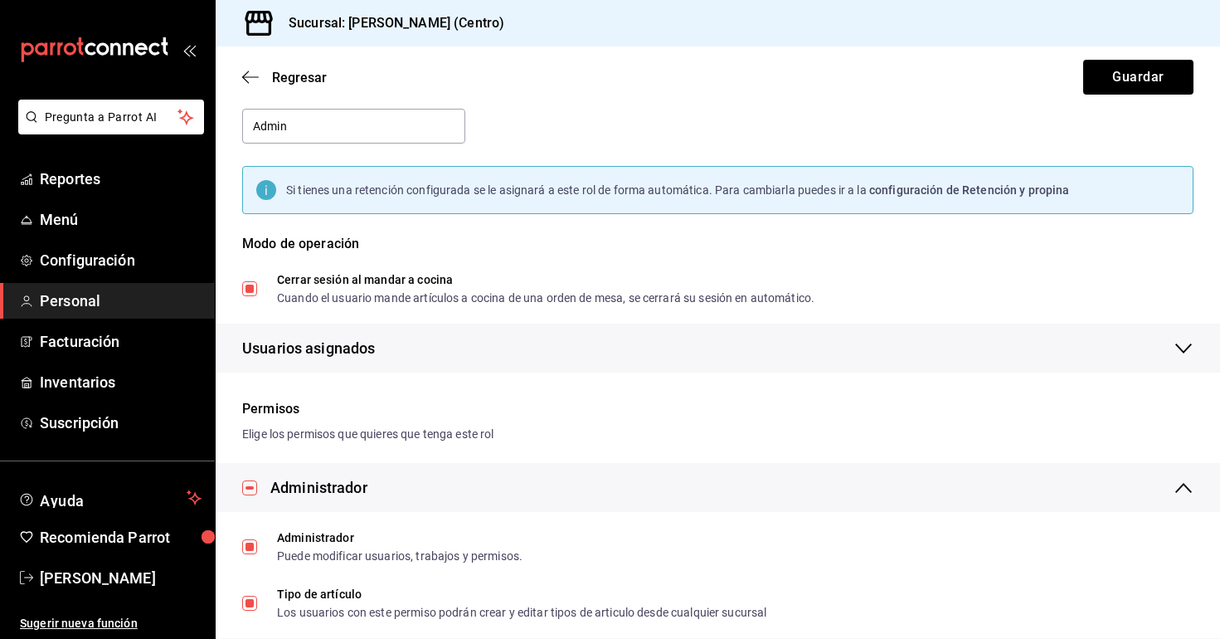
scroll to position [113, 0]
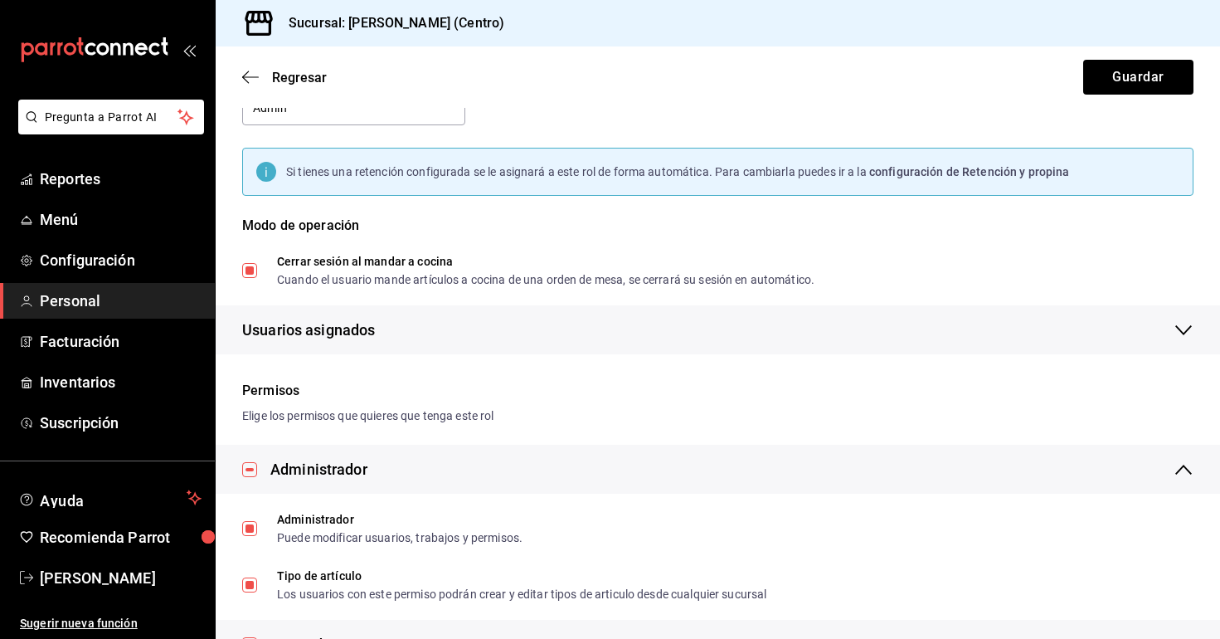
click at [319, 340] on span "Usuarios asignados" at bounding box center [308, 330] width 133 height 22
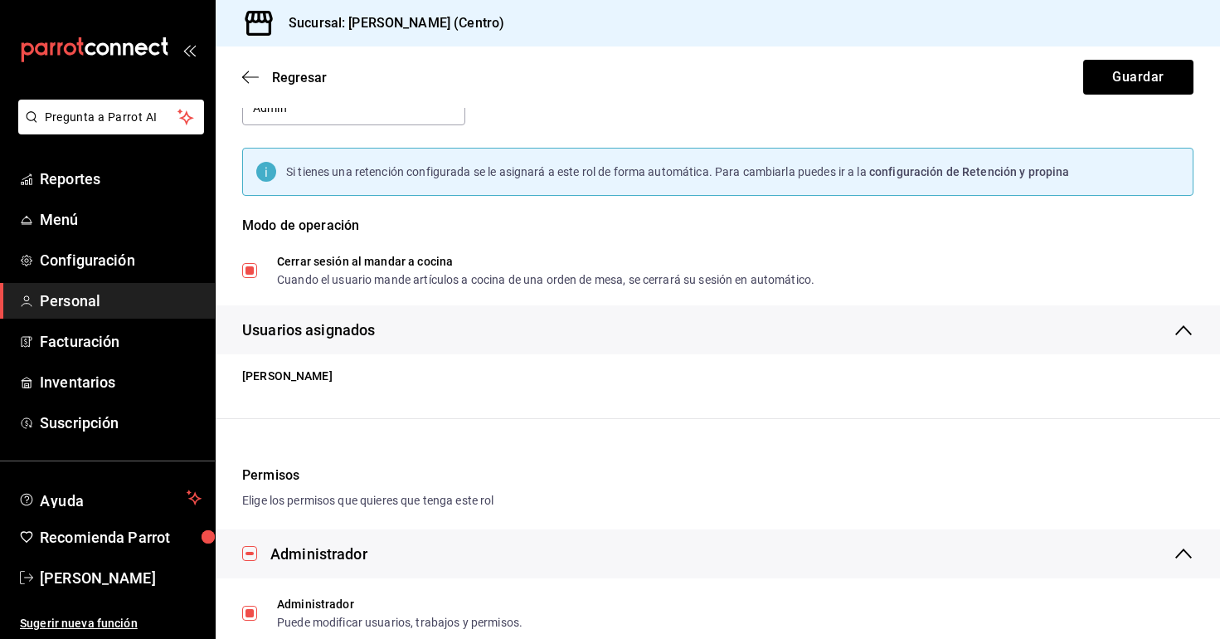
click at [278, 87] on div "Regresar Guardar" at bounding box center [718, 76] width 1005 height 61
click at [277, 80] on span "Regresar" at bounding box center [299, 78] width 55 height 16
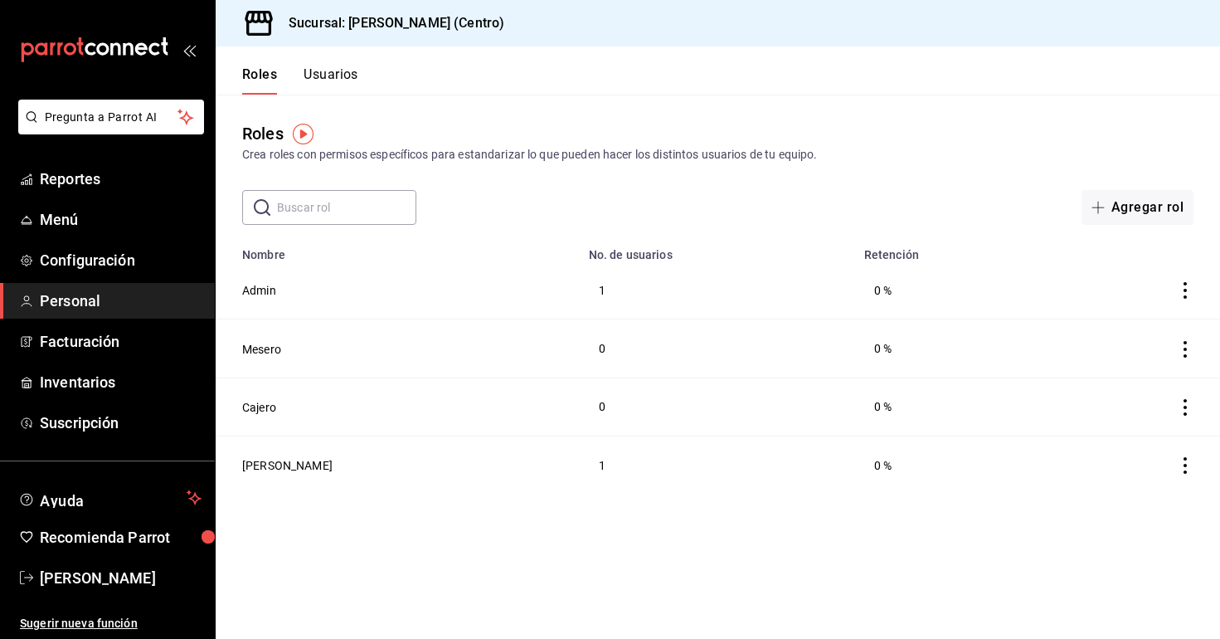
click at [1177, 455] on td at bounding box center [1137, 465] width 168 height 58
click at [1181, 457] on icon "actions" at bounding box center [1185, 465] width 17 height 17
click at [60, 236] on div at bounding box center [610, 319] width 1220 height 639
click at [105, 400] on ul "Reportes Menú Configuración Personal Facturación Inventarios Suscripción" at bounding box center [107, 301] width 215 height 280
click at [100, 393] on link "Inventarios" at bounding box center [107, 382] width 215 height 36
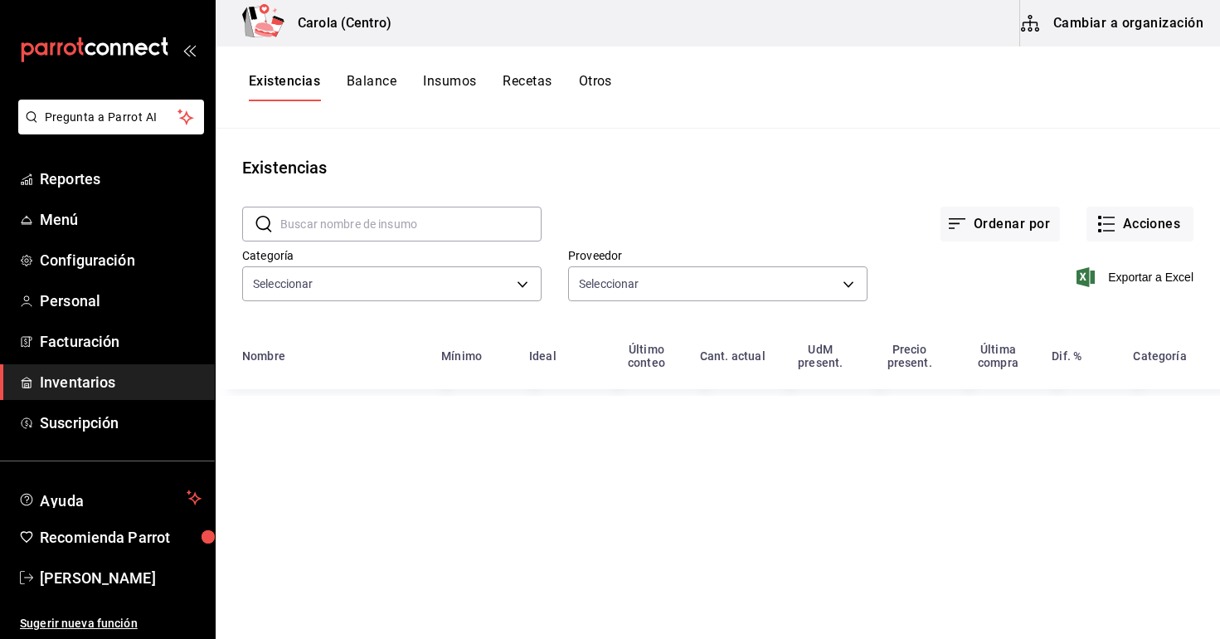
type input "db0c3e76-e97c-4324-986d-6718a95b3bb4,b292555a-2f44-45c6-bbee-f94f4e4226ea,6eb76…"
type input "fa0384b2-fd3e-4c64-a4f1-c50aa06bedbc,e12de6f6-5bed-4663-bf8e-1e9ec6ca6a7c,437f0…"
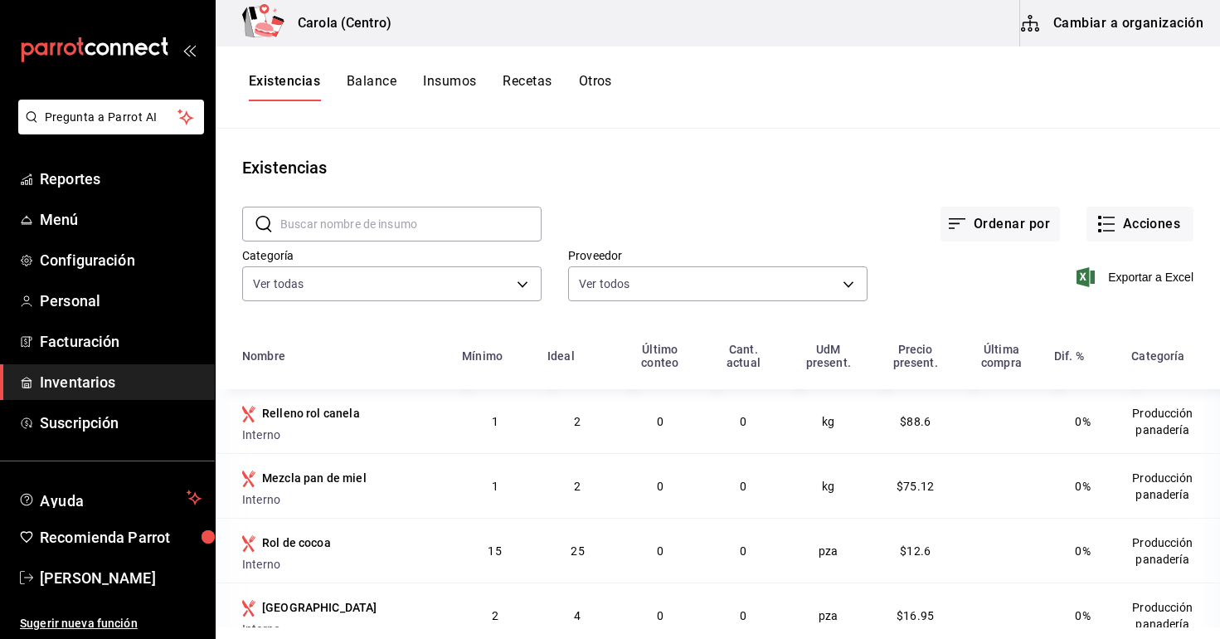
click at [1083, 26] on button "Cambiar a organización" at bounding box center [1113, 23] width 187 height 46
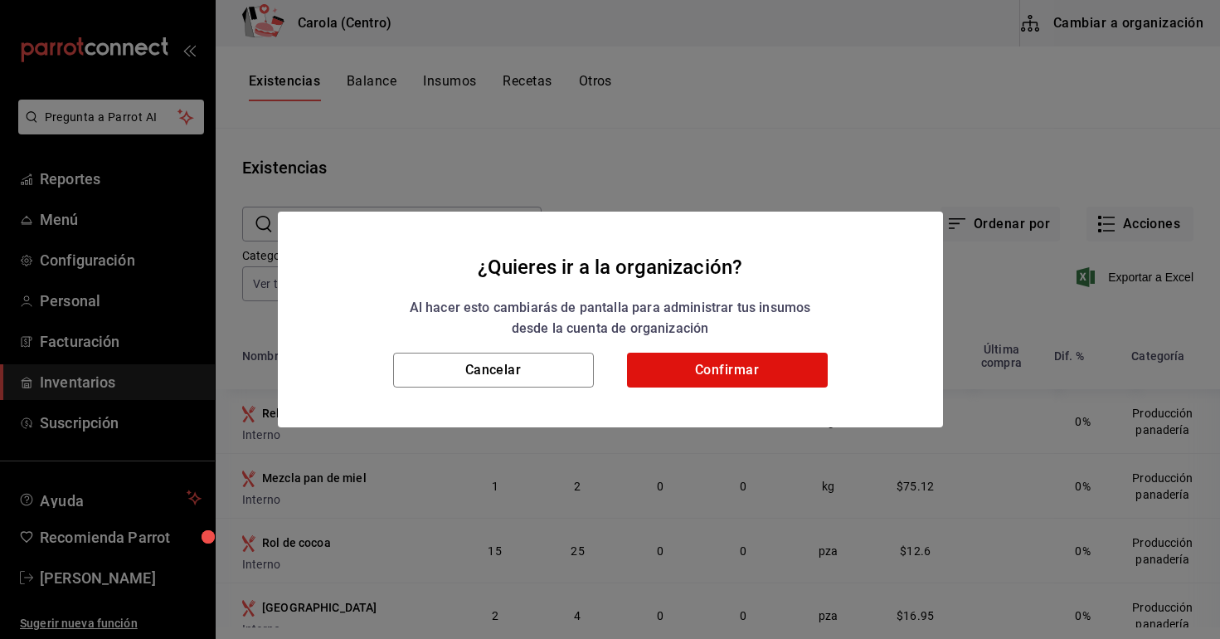
click at [693, 387] on div "Cancelar Confirmar" at bounding box center [610, 390] width 665 height 75
click at [691, 386] on button "Confirmar" at bounding box center [727, 370] width 201 height 35
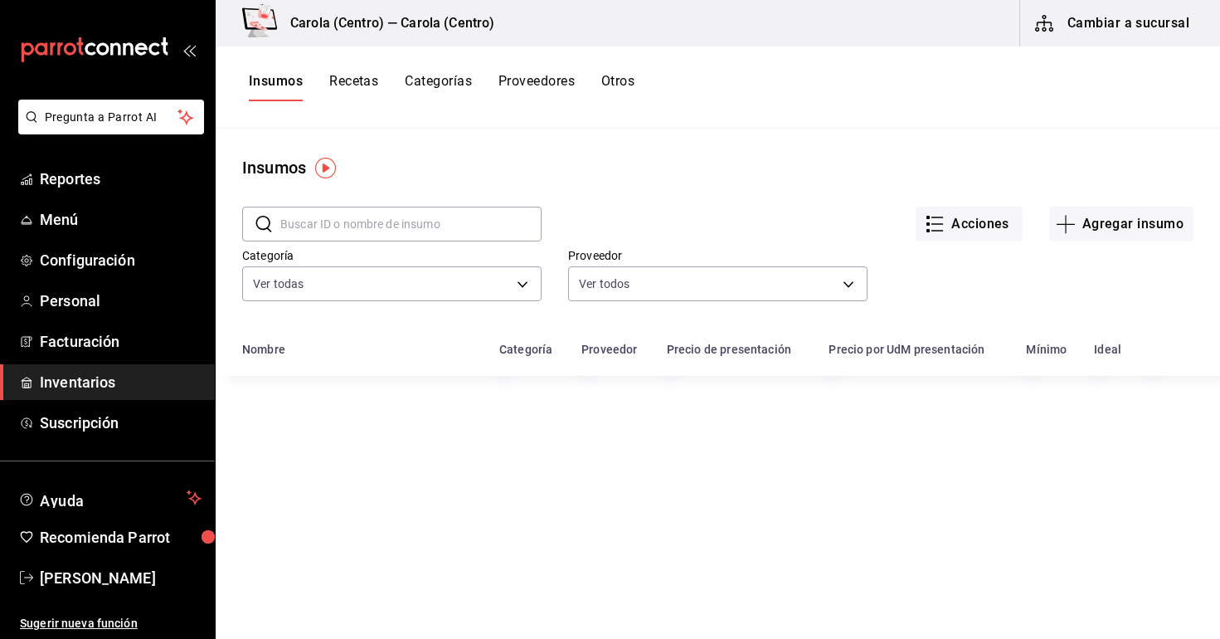
click at [380, 81] on div "Insumos Recetas Categorías Proveedores Otros" at bounding box center [442, 87] width 386 height 28
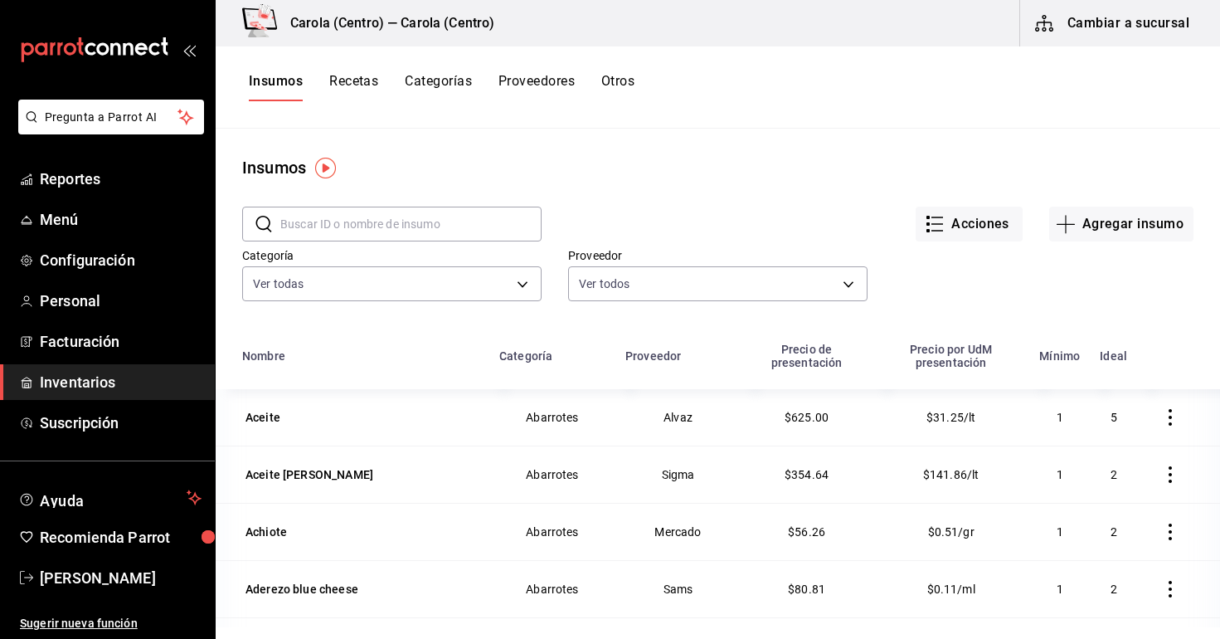
click at [358, 83] on button "Recetas" at bounding box center [353, 87] width 49 height 28
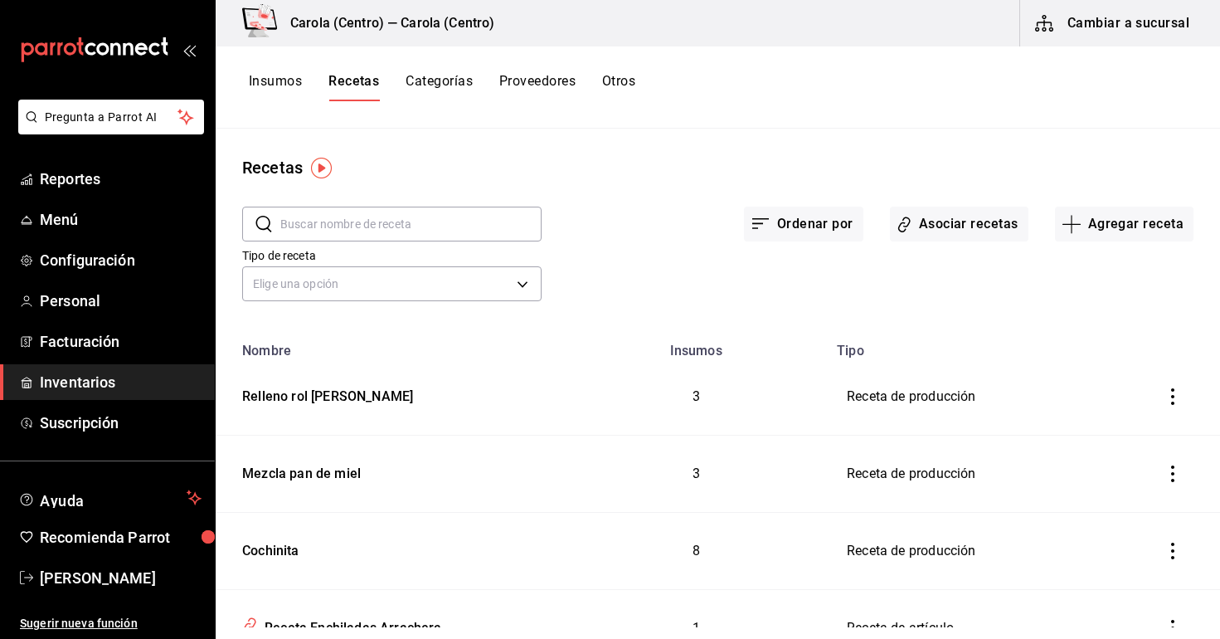
click at [368, 223] on input "text" at bounding box center [410, 223] width 261 height 33
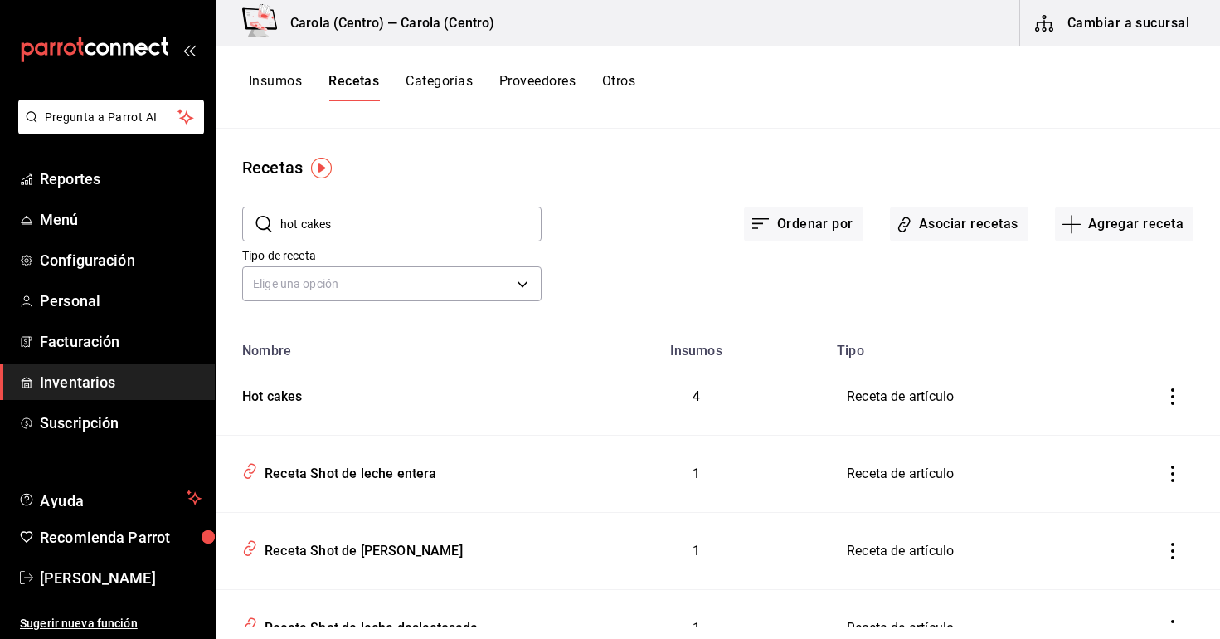
type input "hot cakes"
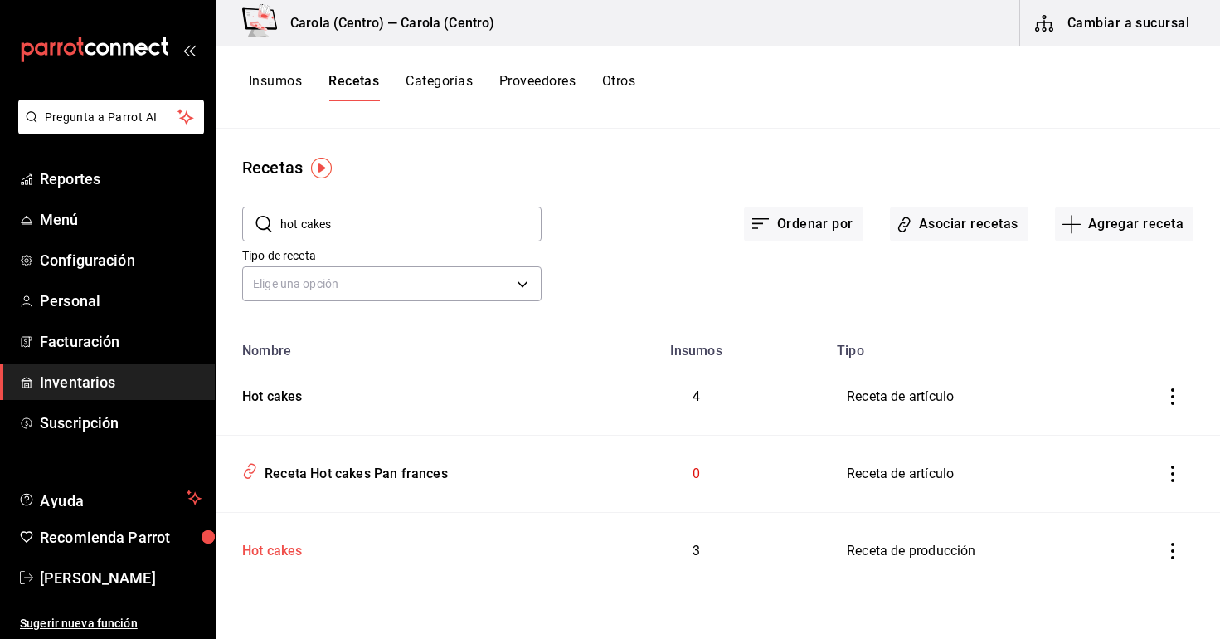
click at [261, 538] on div "Hot cakes" at bounding box center [269, 548] width 67 height 26
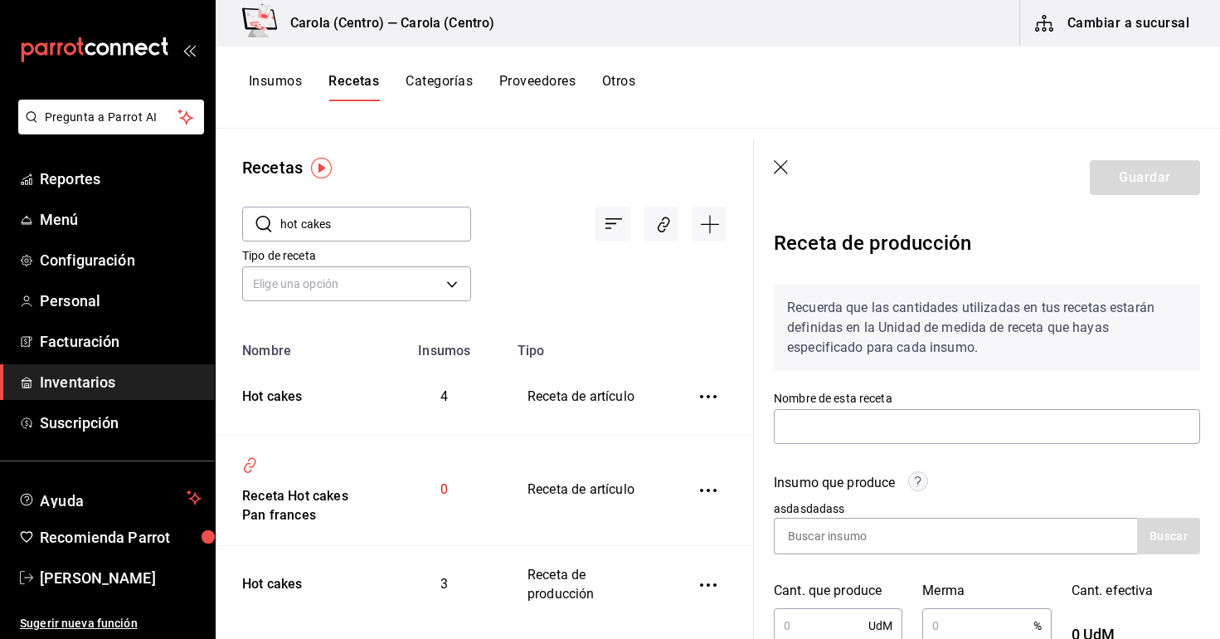
type input "Hot cakes"
type input "6.4"
type input "5"
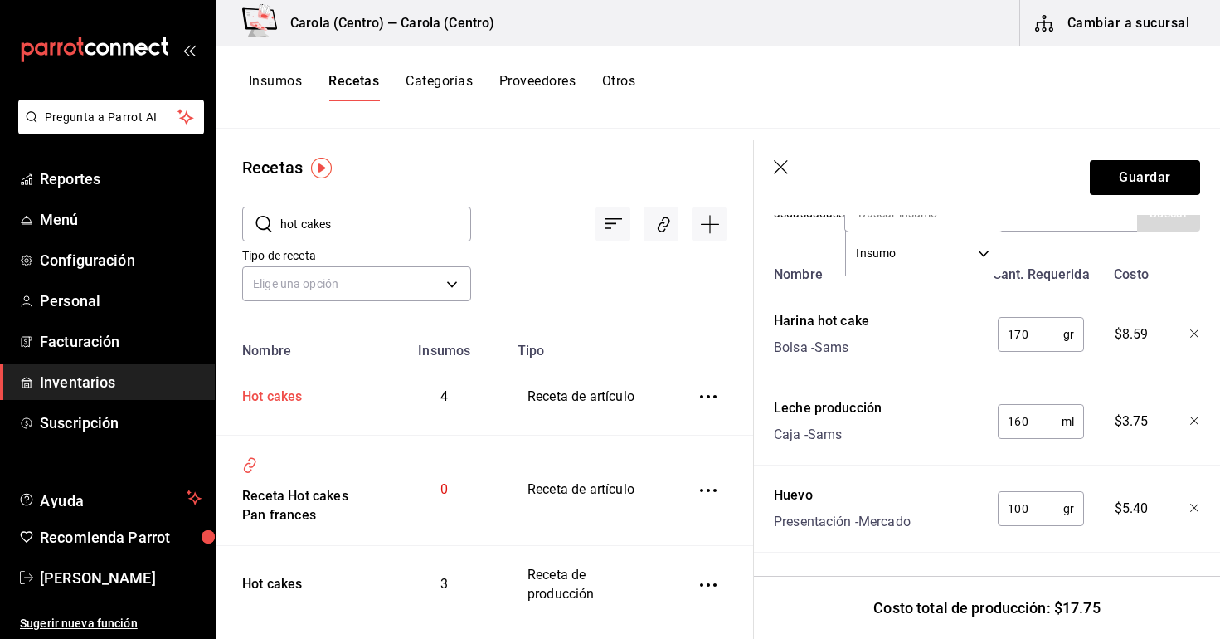
click at [295, 406] on td "Hot cakes" at bounding box center [299, 396] width 166 height 77
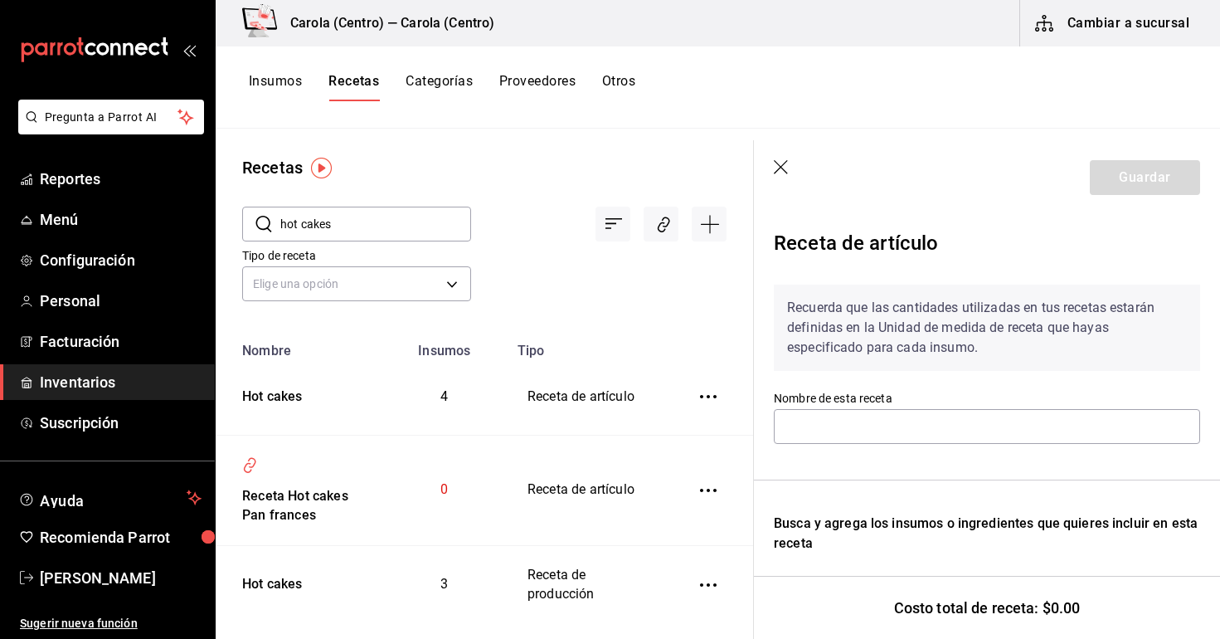
type input "Hot cakes"
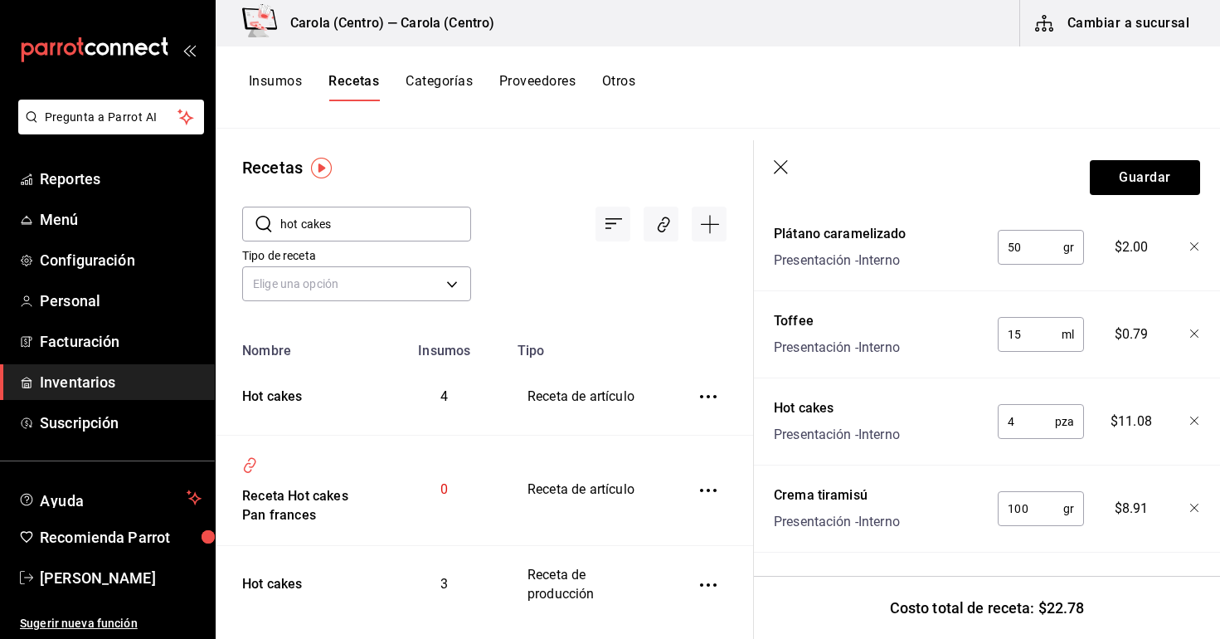
click at [786, 172] on icon "button" at bounding box center [782, 168] width 17 height 17
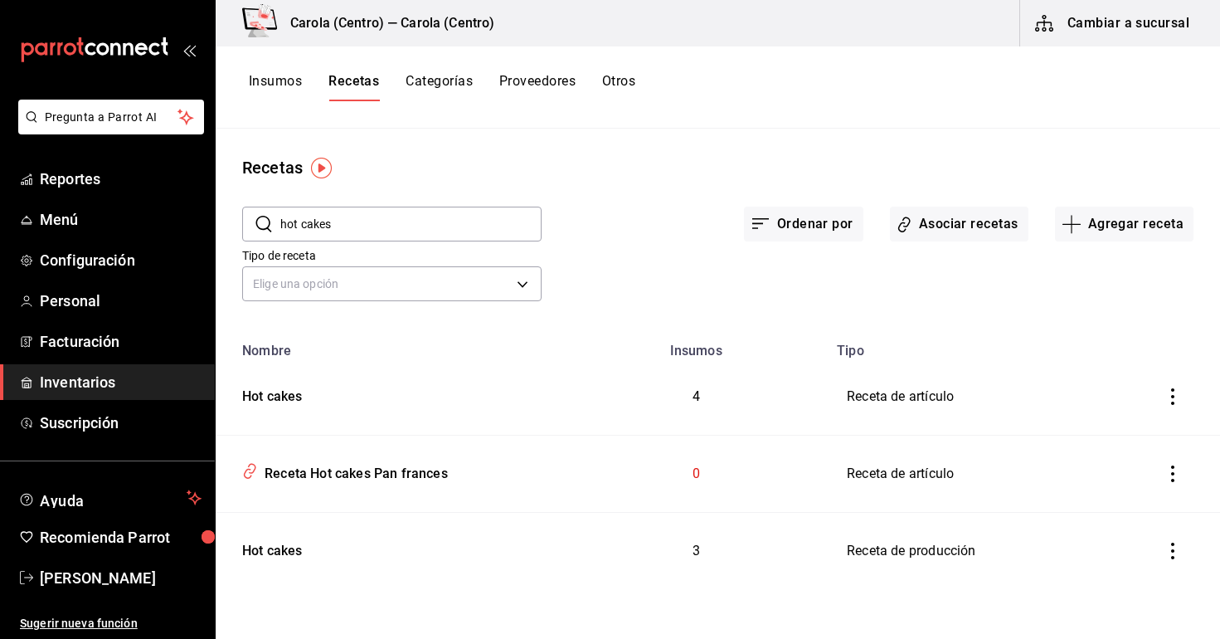
click at [1174, 476] on icon "inventoriesTable" at bounding box center [1173, 473] width 17 height 17
click at [1072, 494] on icon "button" at bounding box center [1079, 497] width 20 height 20
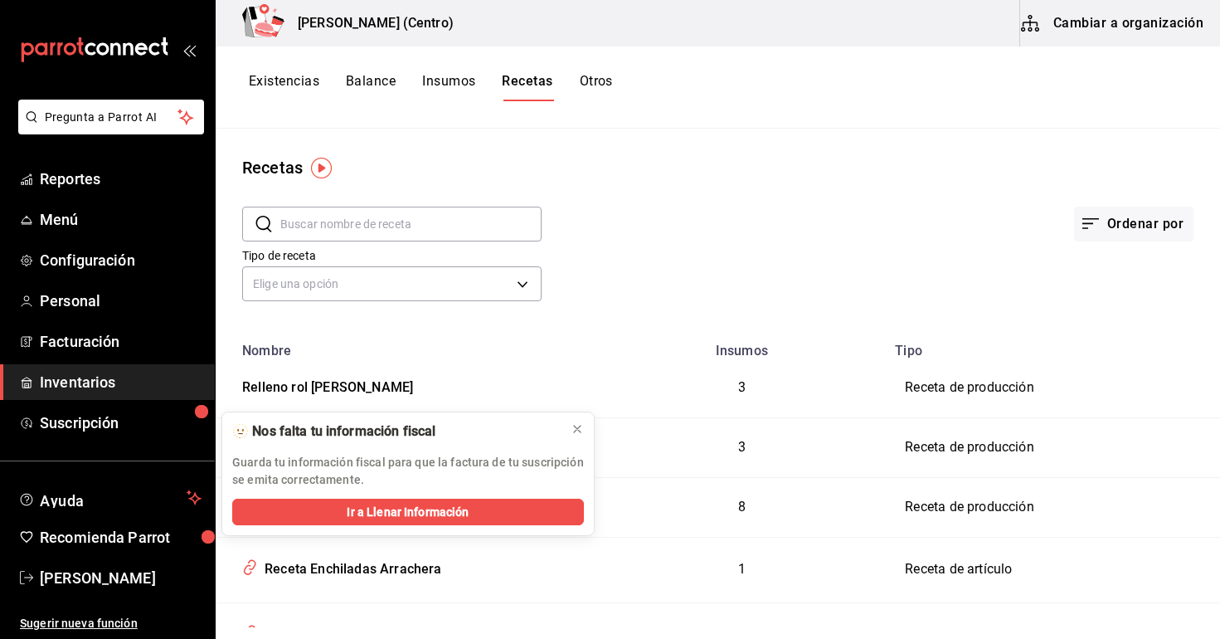
click at [359, 231] on input "text" at bounding box center [410, 223] width 261 height 33
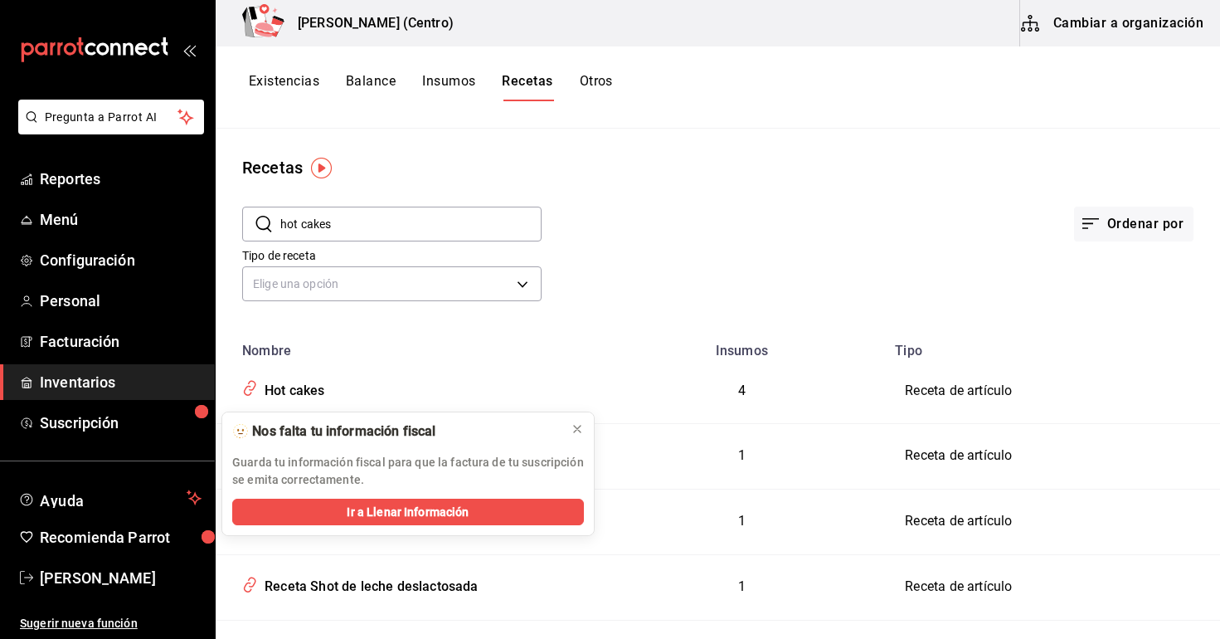
type input "hot cakes"
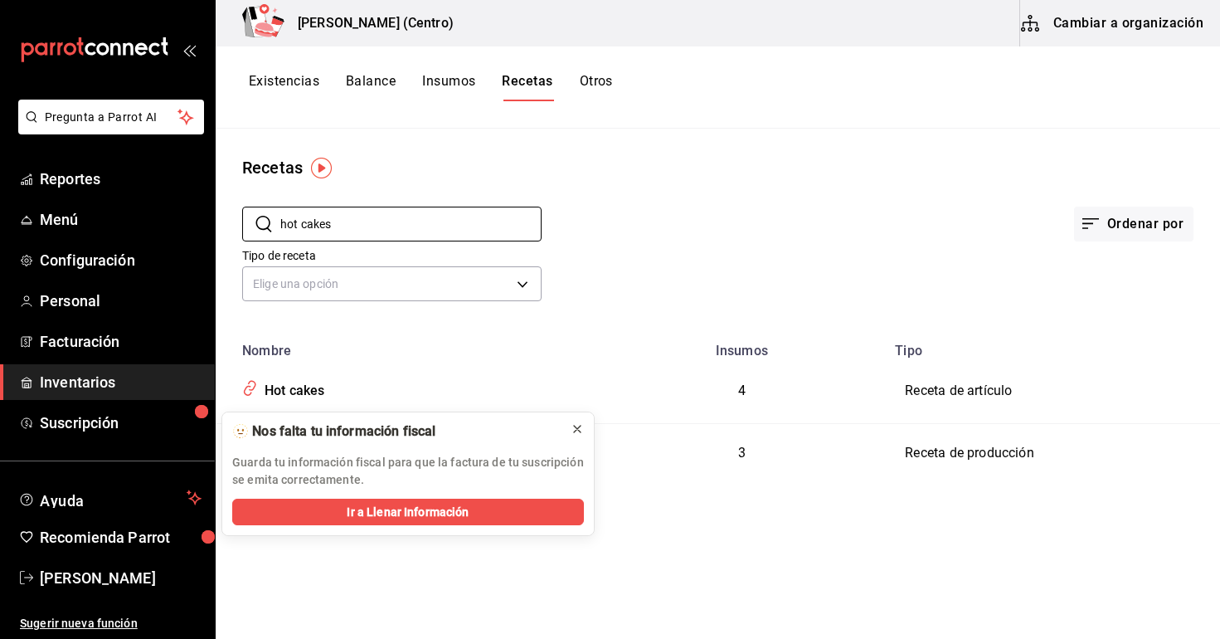
click at [576, 425] on icon at bounding box center [577, 428] width 13 height 13
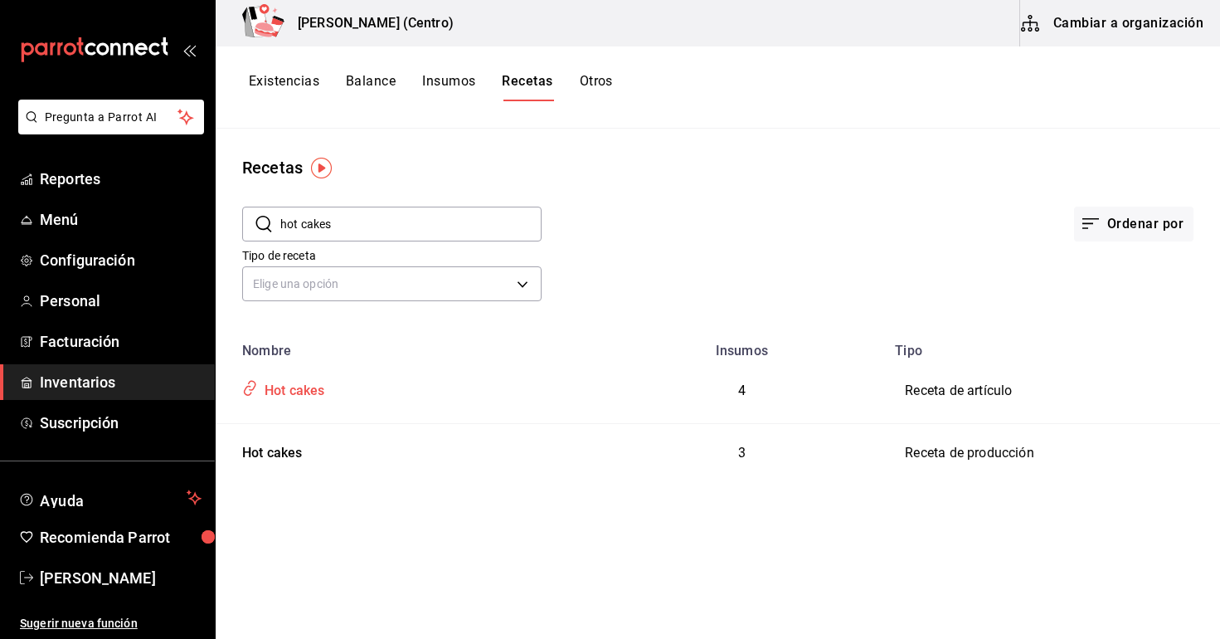
click at [287, 408] on td "Hot cakes" at bounding box center [407, 390] width 382 height 65
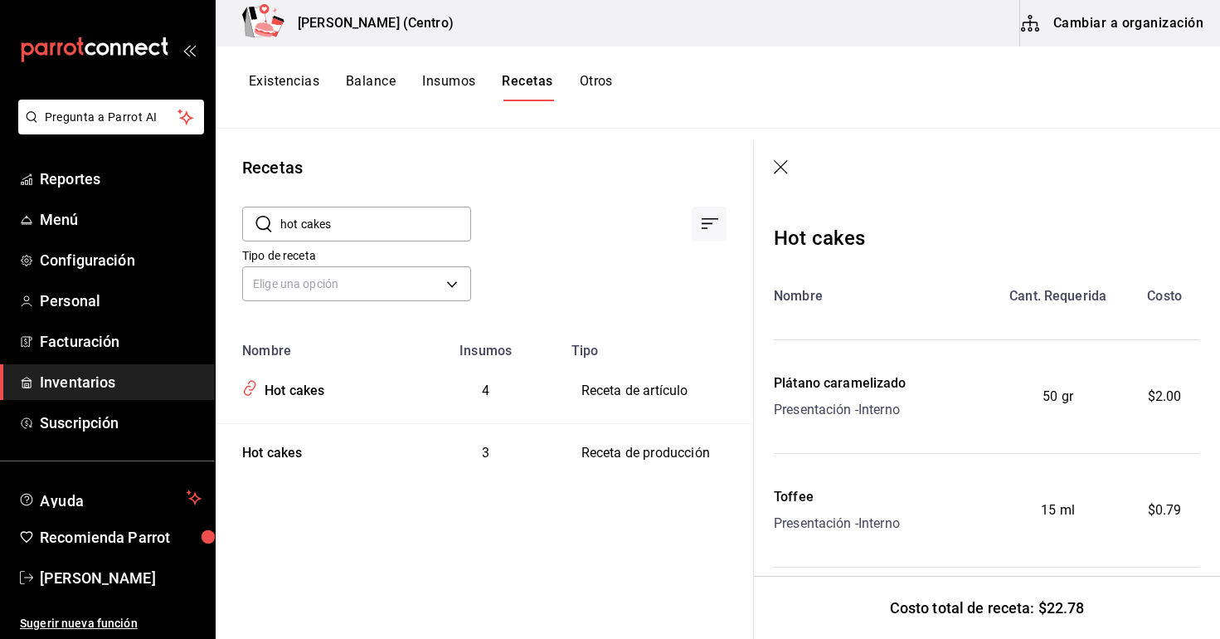
click at [779, 168] on icon "button" at bounding box center [782, 168] width 17 height 17
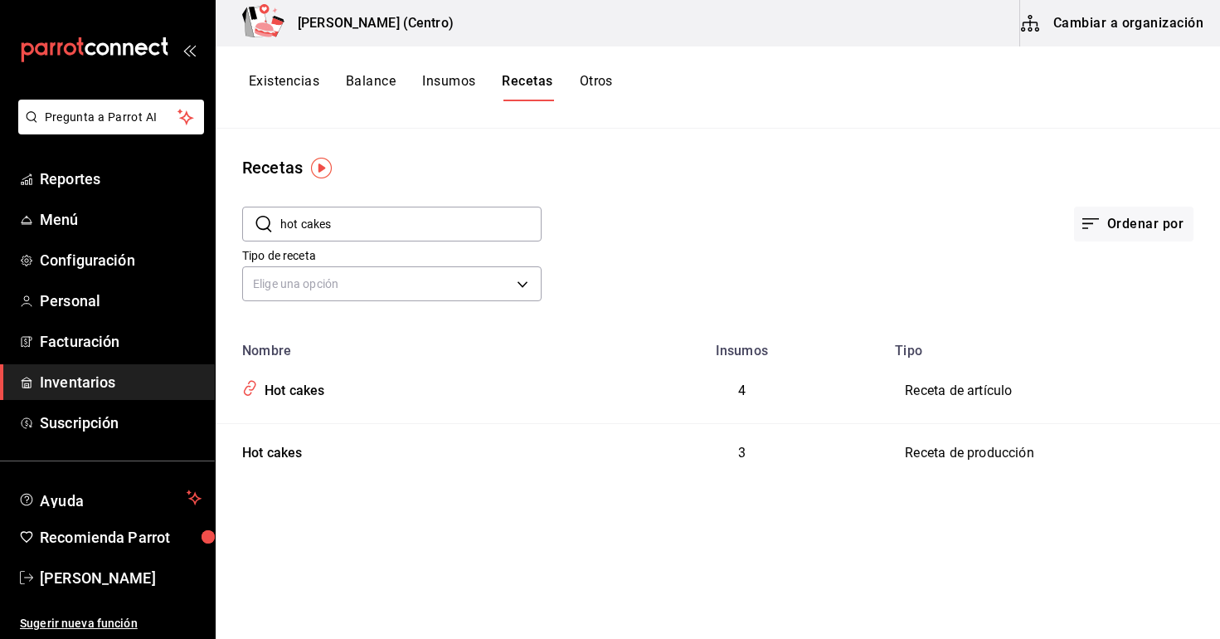
click at [139, 382] on span "Inventarios" at bounding box center [121, 382] width 162 height 22
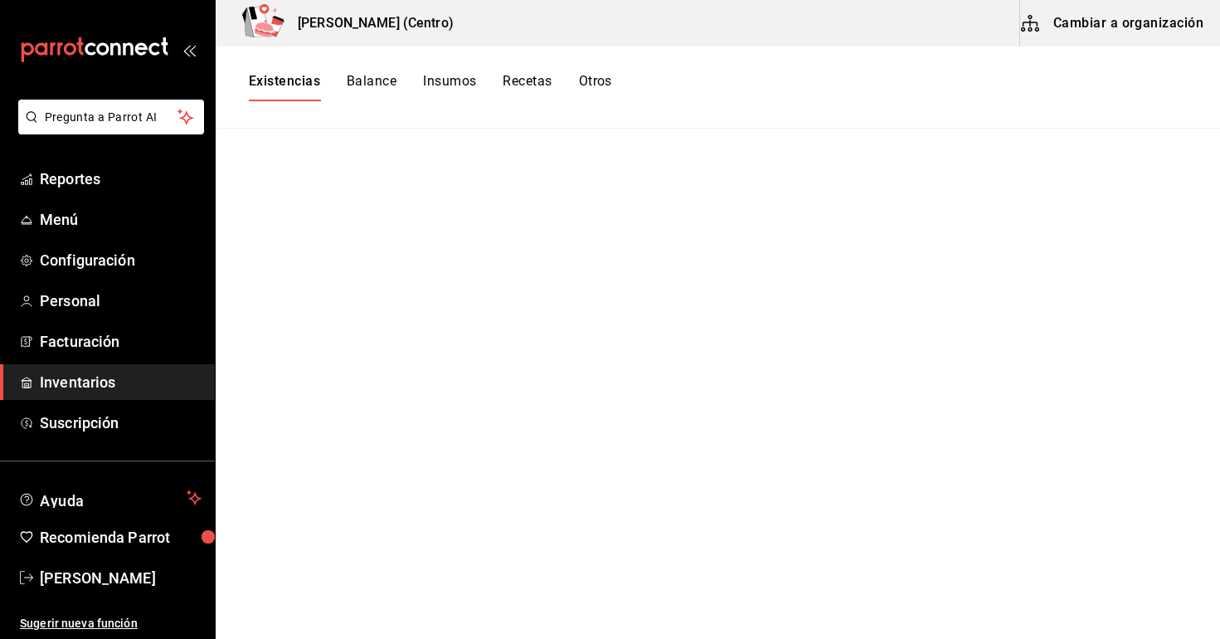
click at [504, 85] on button "Recetas" at bounding box center [527, 87] width 49 height 28
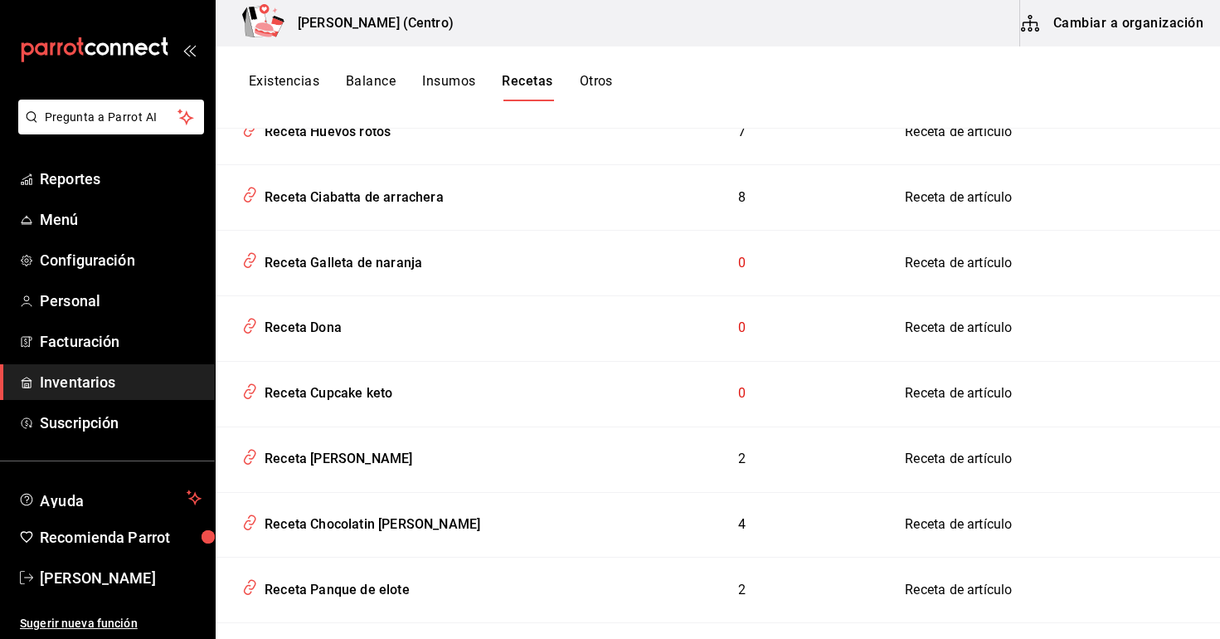
scroll to position [4706, 0]
